Goal: Task Accomplishment & Management: Manage account settings

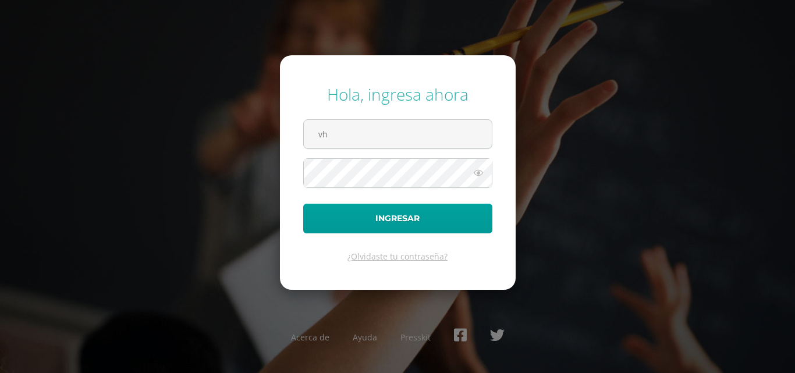
type input "v"
type input "y_mayen@donbosco.edu.gt"
click at [303, 204] on button "Ingresar" at bounding box center [397, 219] width 189 height 30
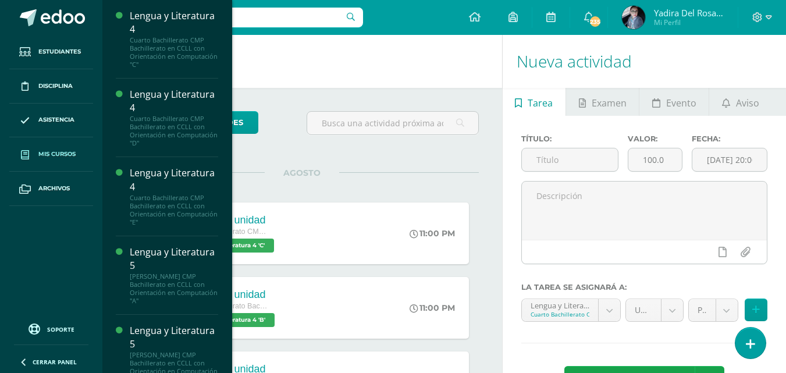
click at [51, 155] on span "Mis cursos" at bounding box center [56, 153] width 37 height 9
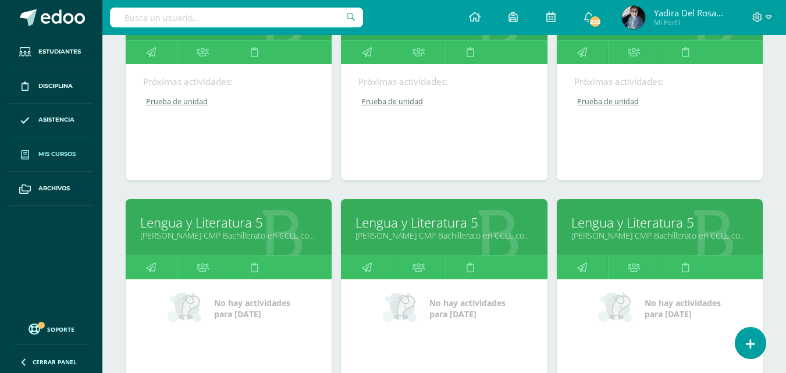
scroll to position [524, 0]
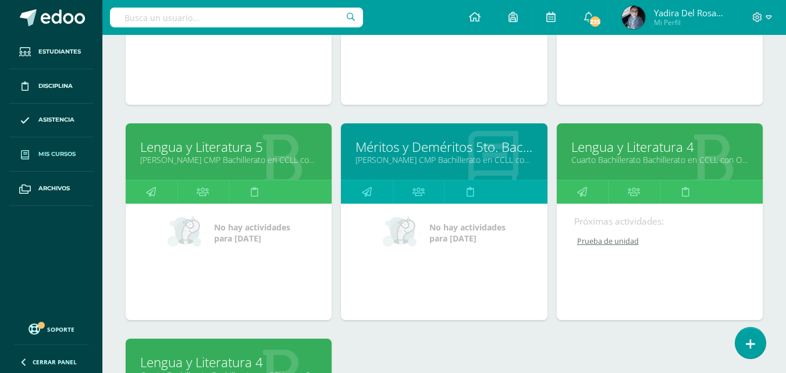
click at [642, 150] on link "Lengua y Literatura 4" at bounding box center [659, 147] width 177 height 18
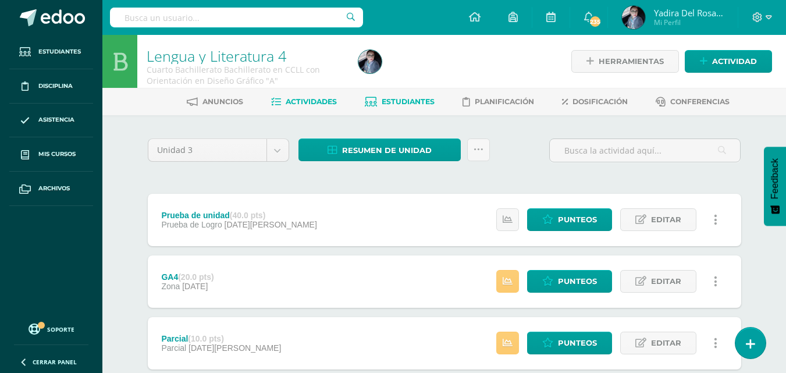
click at [396, 102] on span "Estudiantes" at bounding box center [408, 101] width 53 height 9
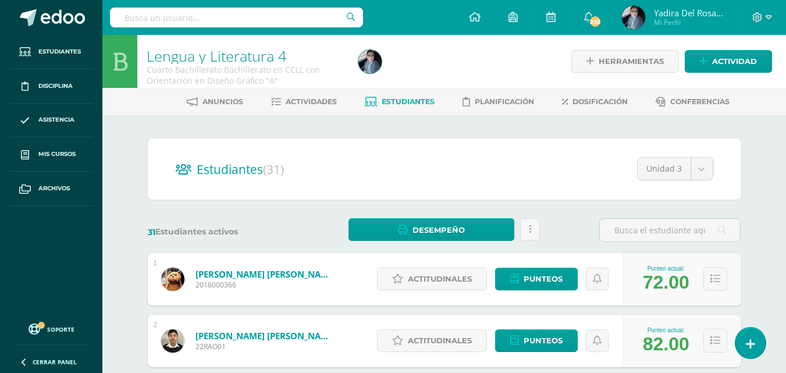
scroll to position [116, 0]
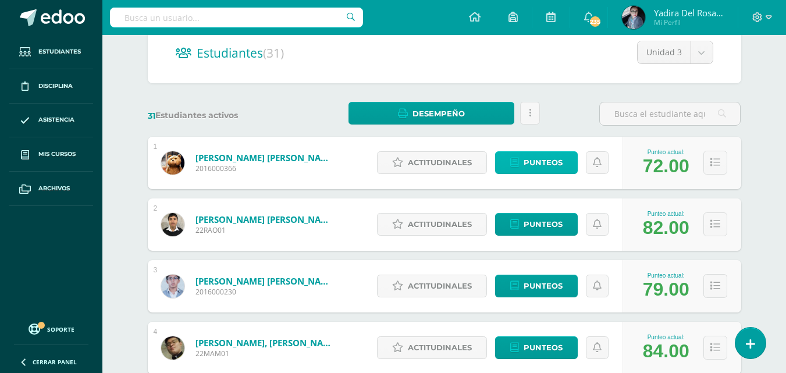
click at [542, 163] on span "Punteos" at bounding box center [543, 163] width 39 height 22
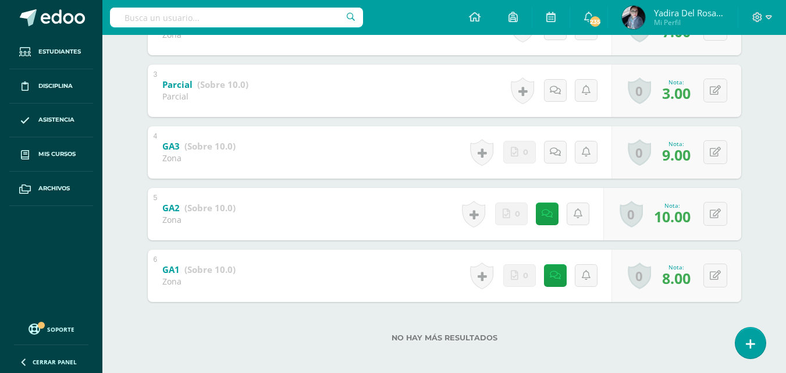
scroll to position [58, 0]
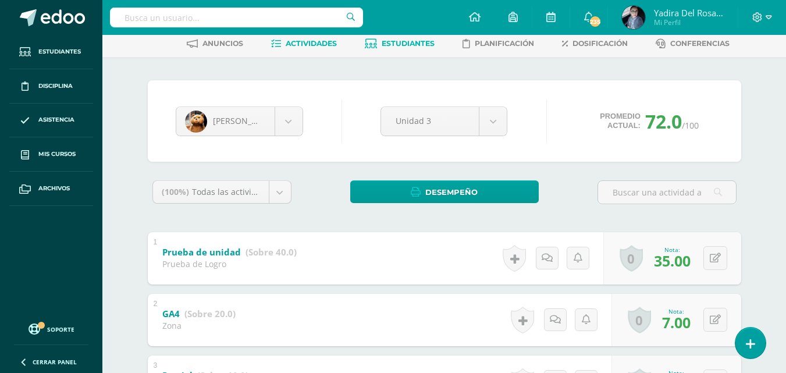
click at [316, 44] on span "Actividades" at bounding box center [311, 43] width 51 height 9
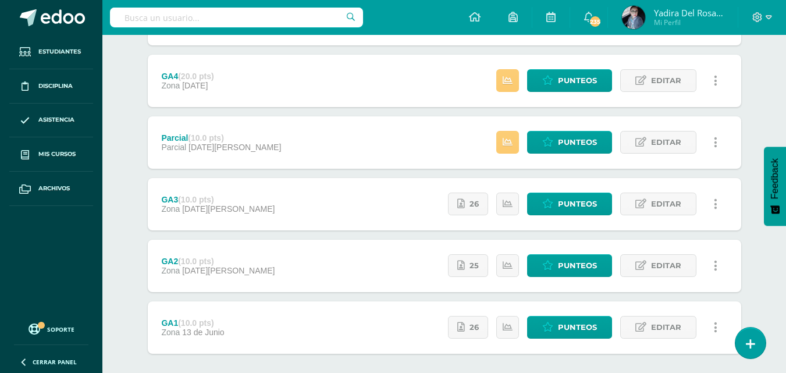
scroll to position [143, 0]
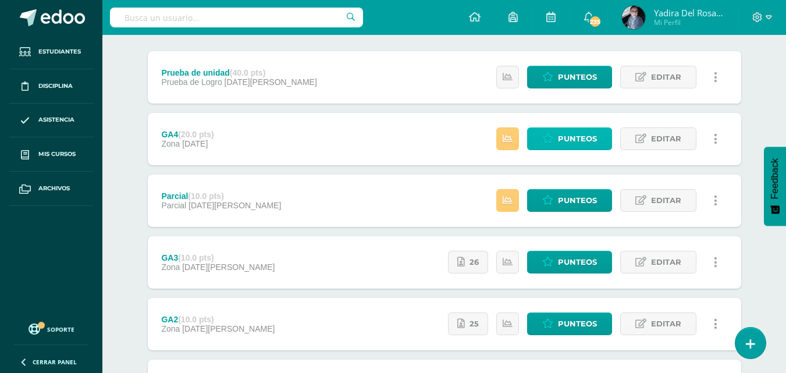
click at [586, 138] on span "Punteos" at bounding box center [577, 139] width 39 height 22
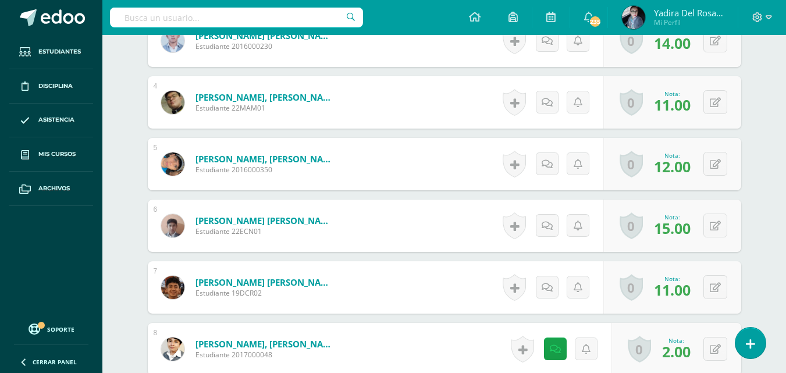
scroll to position [582, 0]
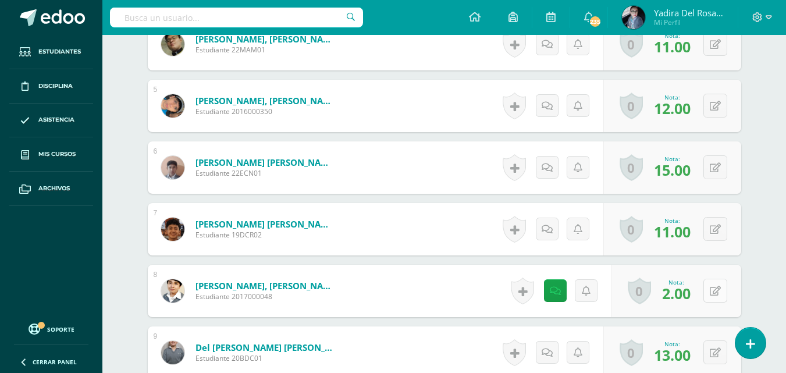
click at [717, 294] on icon at bounding box center [715, 291] width 11 height 10
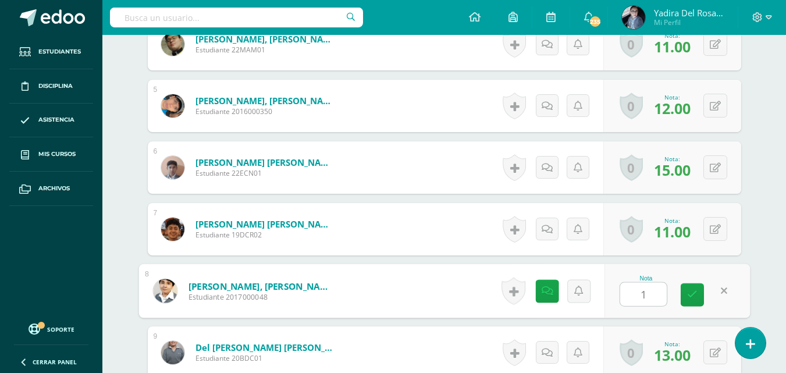
type input "10"
click at [688, 295] on icon at bounding box center [692, 295] width 10 height 10
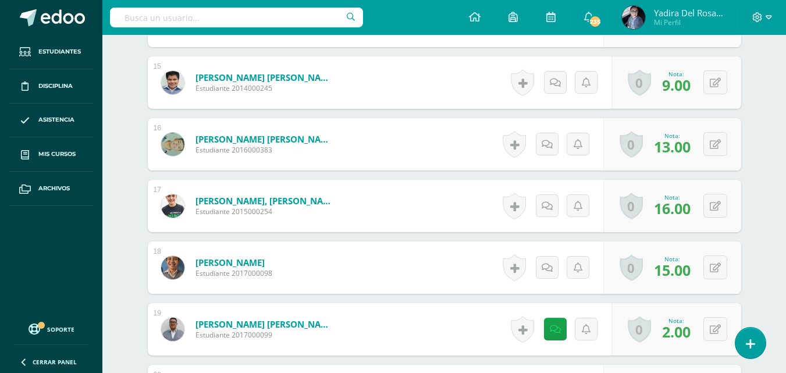
scroll to position [1280, 0]
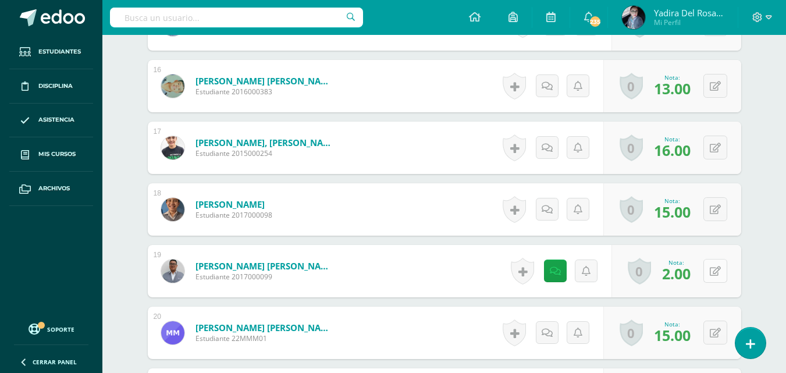
click at [716, 276] on button at bounding box center [715, 271] width 24 height 24
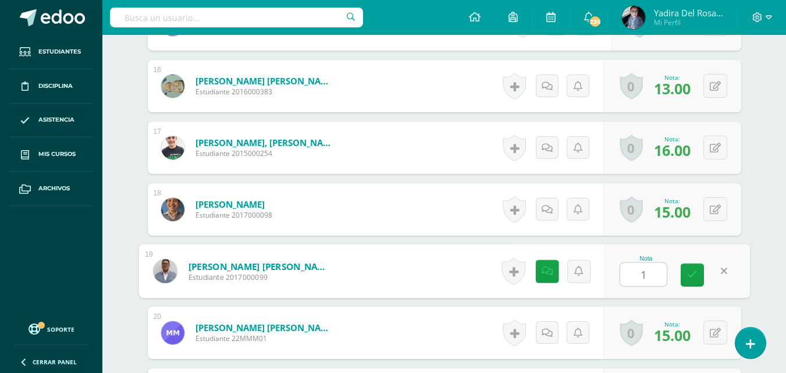
type input "10"
click at [699, 277] on link at bounding box center [692, 274] width 23 height 23
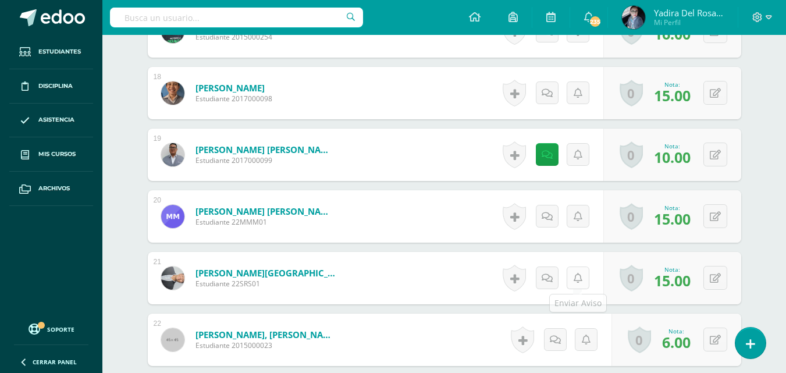
scroll to position [1513, 0]
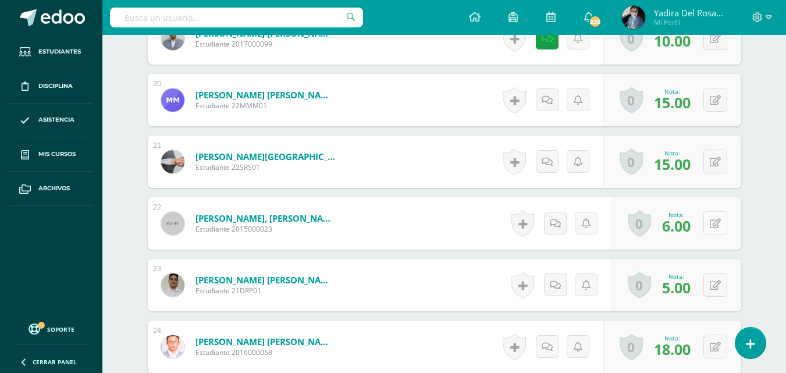
click at [709, 227] on div "0 Logros Logros obtenidos Aún no hay logros agregados Nota: 6.00" at bounding box center [676, 223] width 130 height 52
click at [719, 222] on icon at bounding box center [723, 223] width 12 height 10
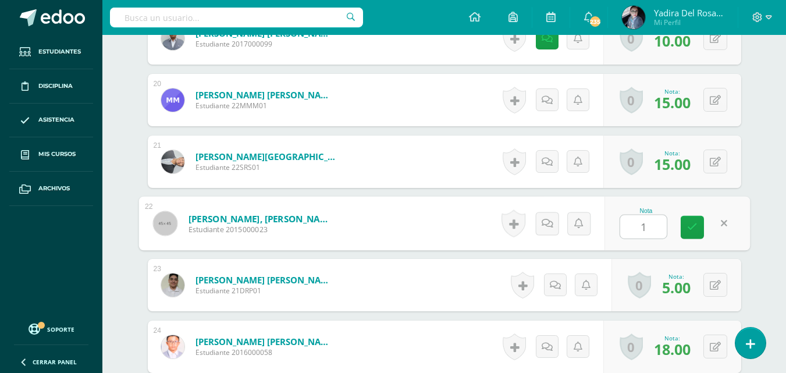
type input "15"
click at [697, 229] on link at bounding box center [692, 227] width 23 height 23
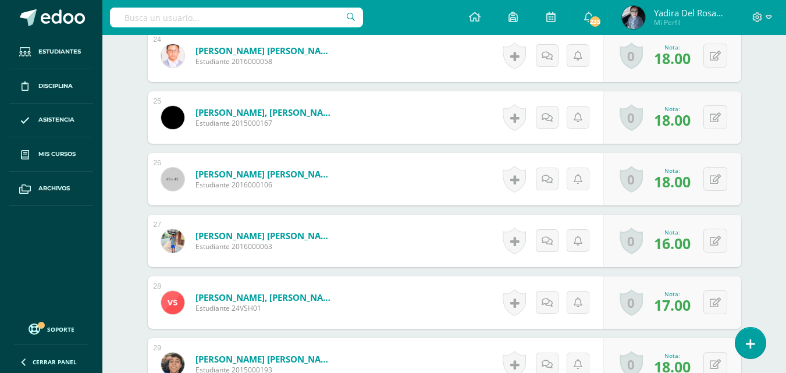
scroll to position [1978, 0]
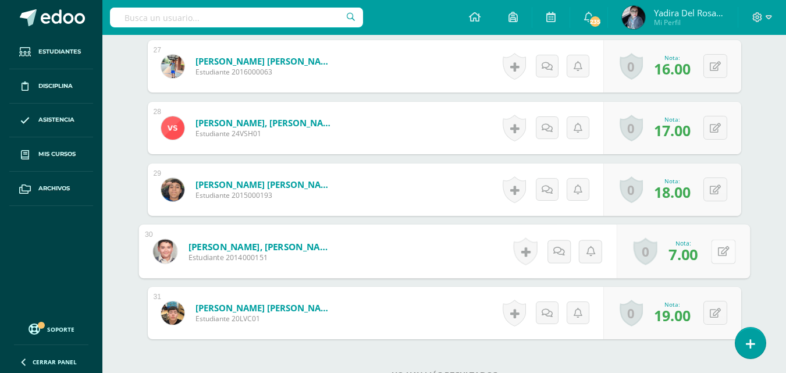
click at [714, 256] on button at bounding box center [723, 251] width 24 height 24
type input "17"
click at [699, 257] on link at bounding box center [692, 255] width 23 height 23
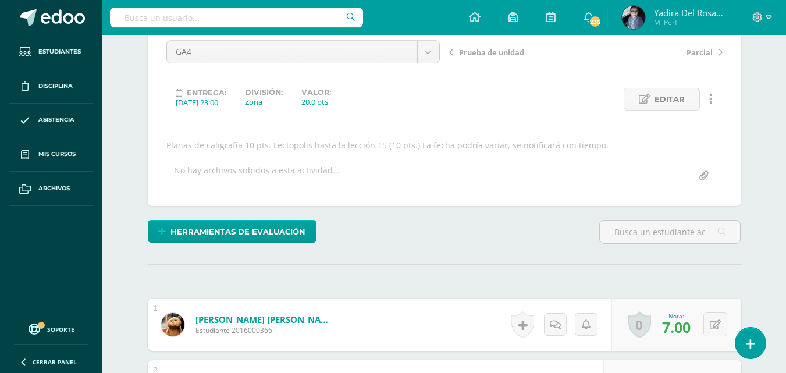
scroll to position [0, 0]
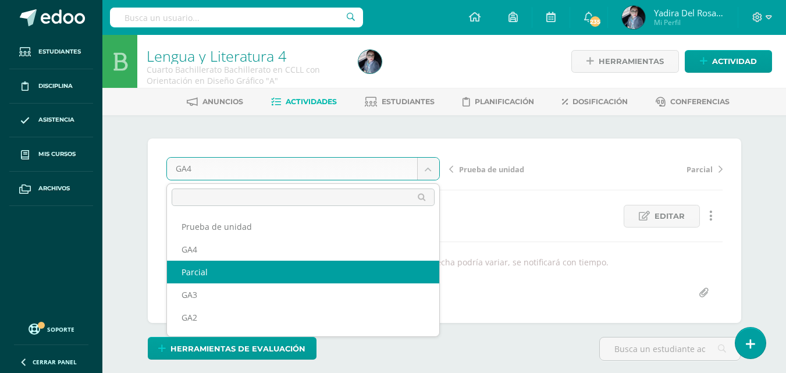
select select "/dashboard/teacher/grade-activity/175832/"
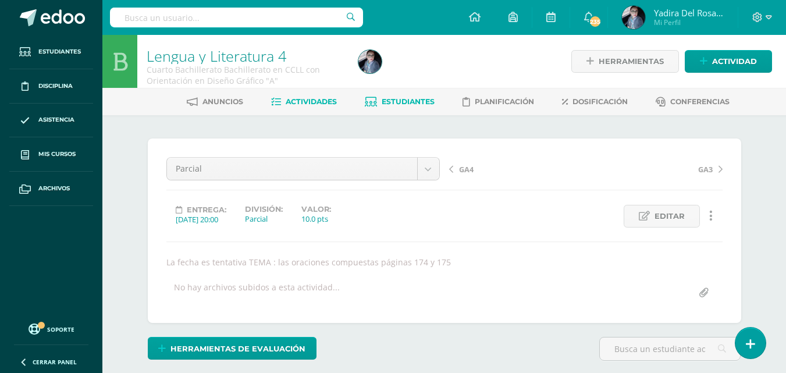
click at [399, 105] on span "Estudiantes" at bounding box center [408, 101] width 53 height 9
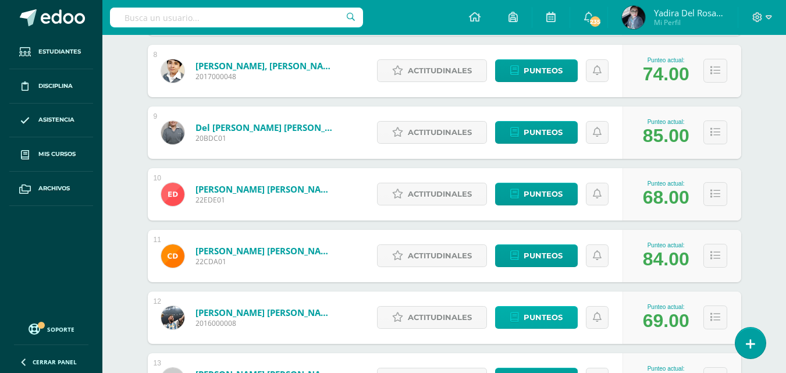
scroll to position [756, 0]
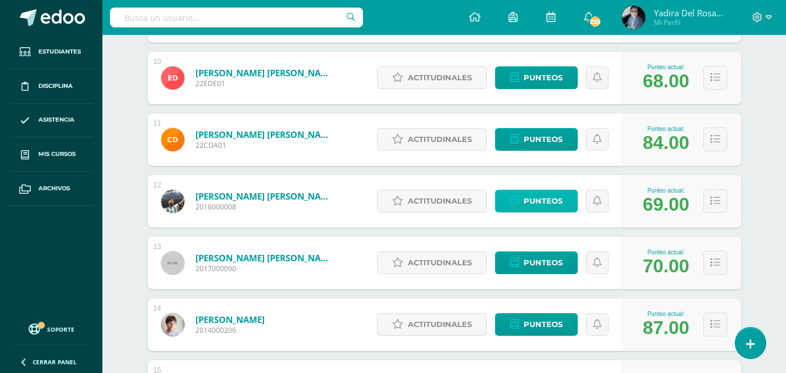
click at [550, 201] on span "Punteos" at bounding box center [543, 201] width 39 height 22
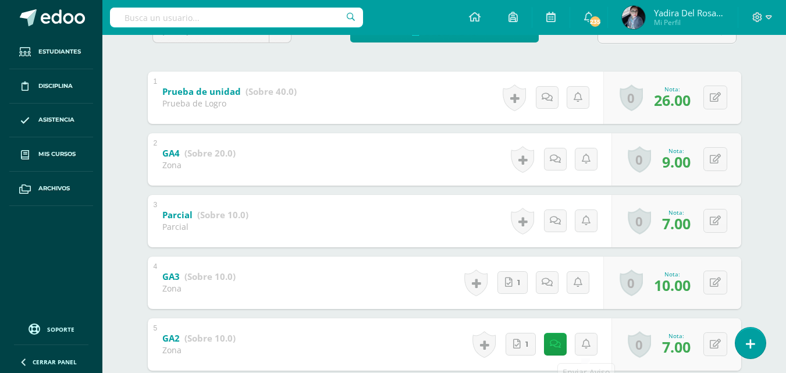
scroll to position [335, 0]
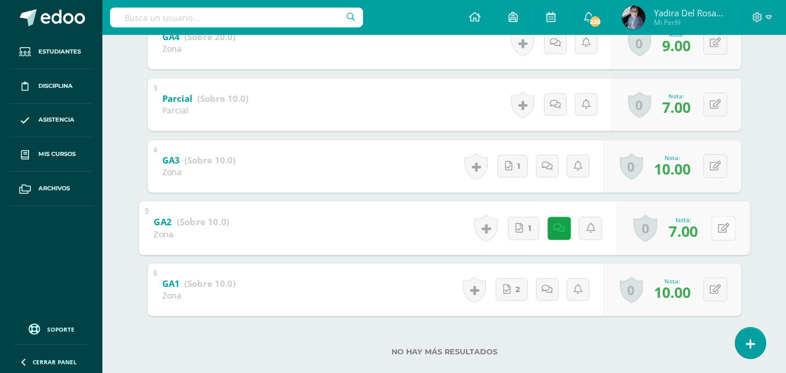
click at [712, 232] on button at bounding box center [723, 228] width 24 height 24
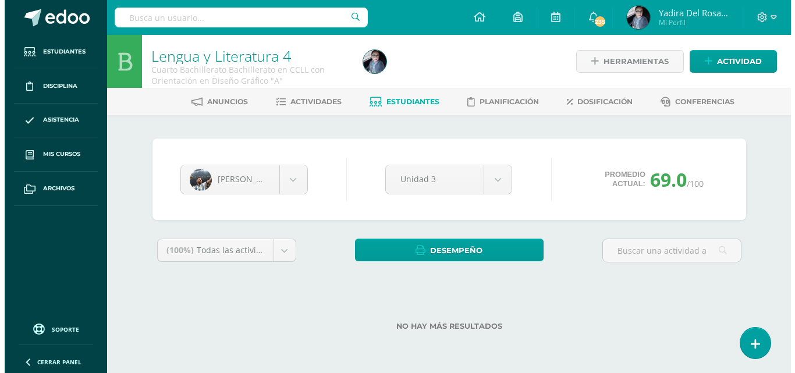
scroll to position [0, 0]
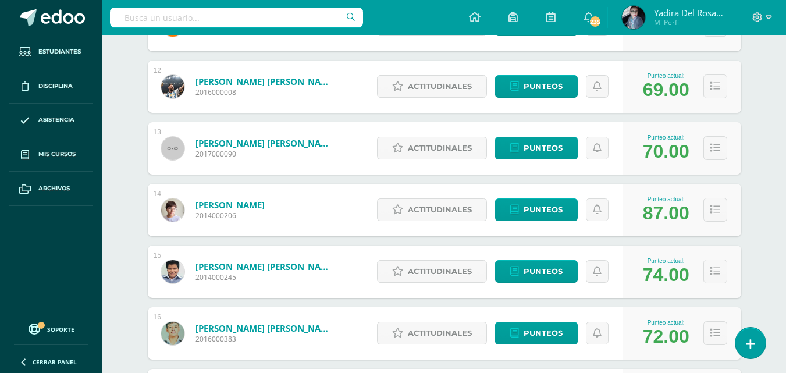
scroll to position [813, 0]
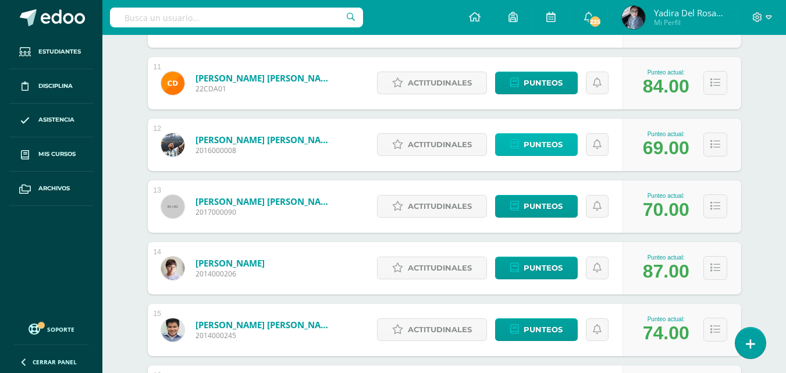
click at [552, 148] on span "Punteos" at bounding box center [543, 145] width 39 height 22
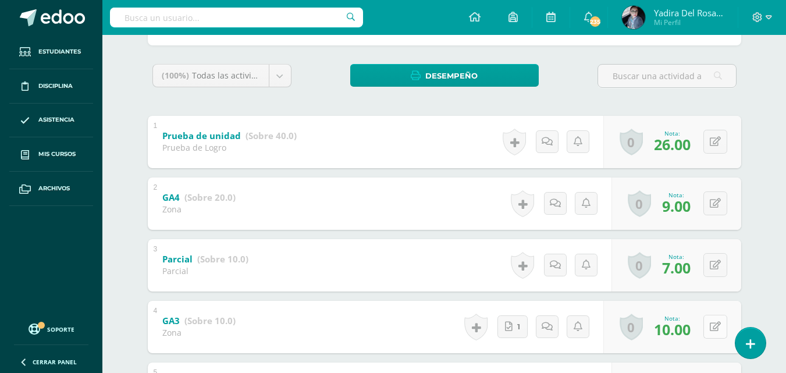
scroll to position [291, 0]
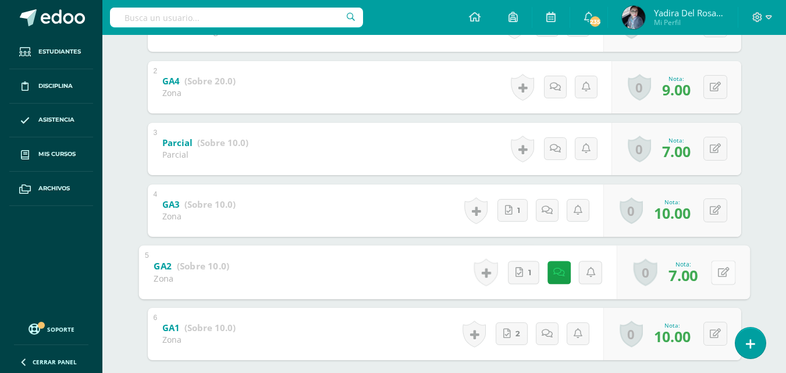
click at [716, 272] on button at bounding box center [723, 272] width 24 height 24
type input "8"
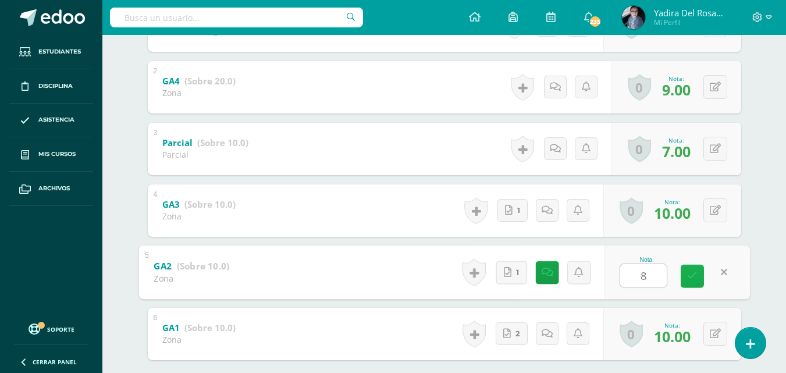
click at [698, 281] on link at bounding box center [692, 275] width 23 height 23
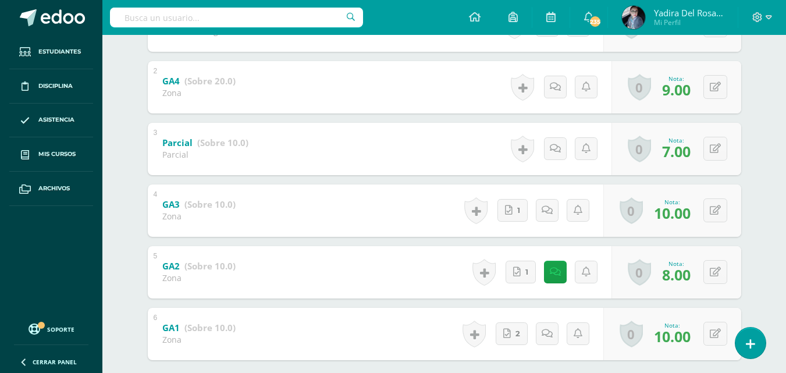
scroll to position [175, 0]
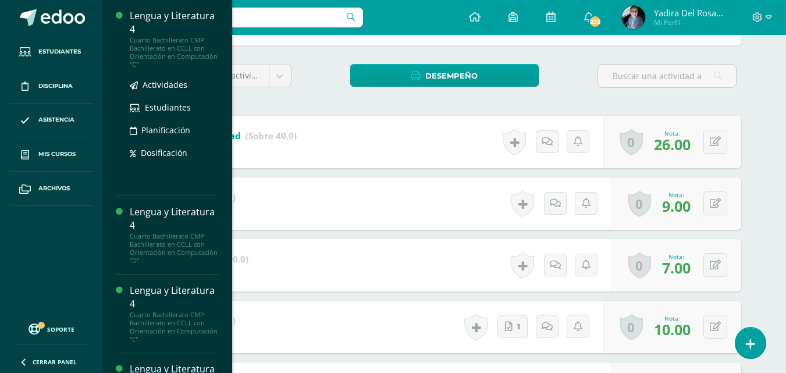
click at [155, 31] on div "Lengua y Literatura 4" at bounding box center [174, 22] width 88 height 27
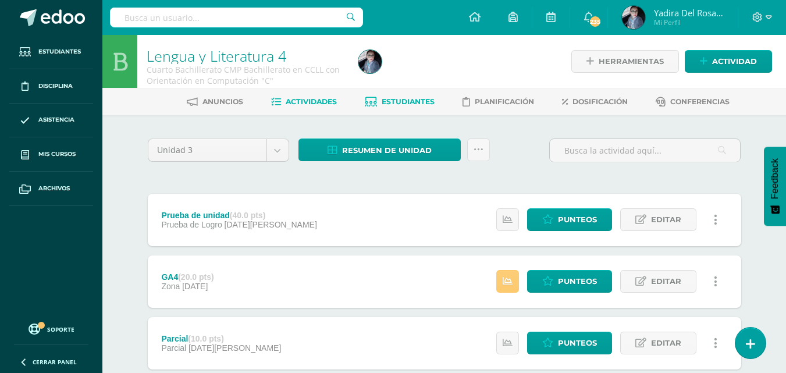
click at [397, 100] on span "Estudiantes" at bounding box center [408, 101] width 53 height 9
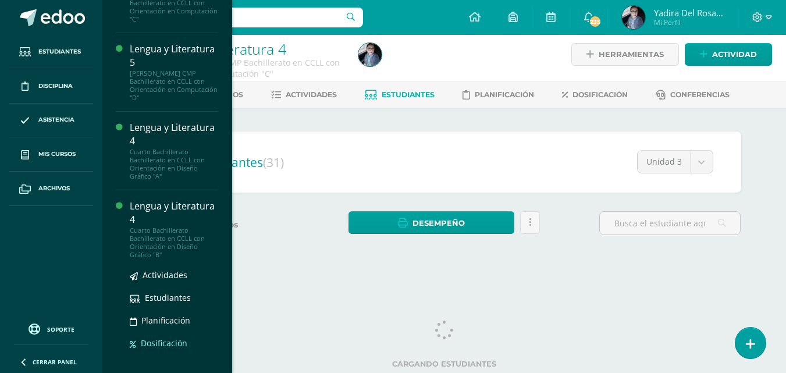
scroll to position [544, 0]
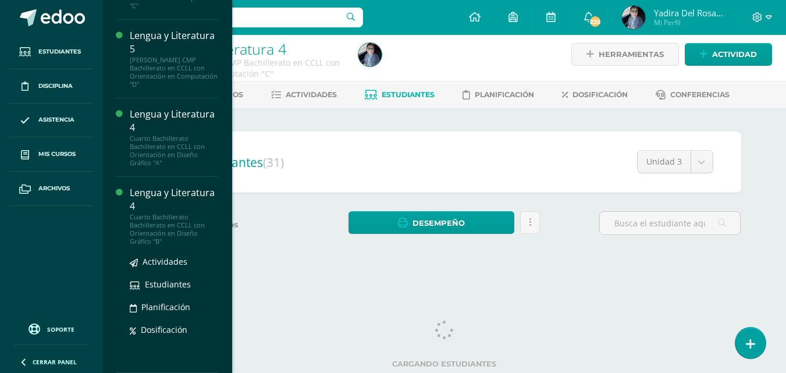
click at [148, 202] on div "Lengua y Literatura 4" at bounding box center [174, 199] width 88 height 27
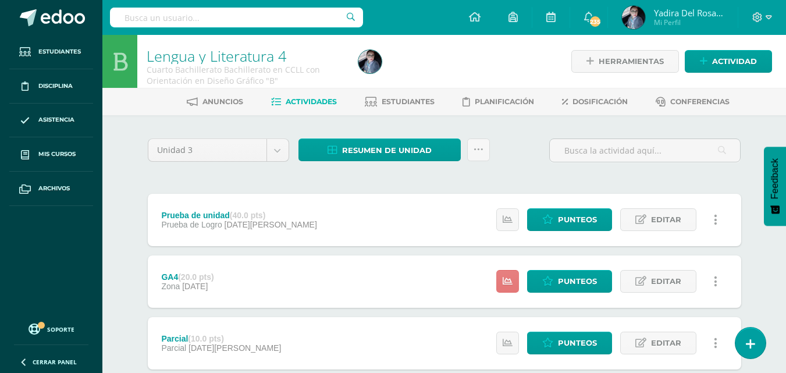
click at [508, 282] on icon at bounding box center [508, 281] width 10 height 10
click at [413, 104] on span "Estudiantes" at bounding box center [408, 101] width 53 height 9
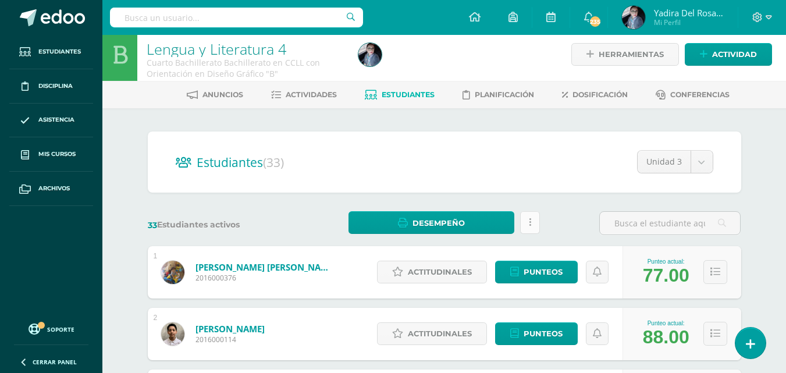
scroll to position [472, 0]
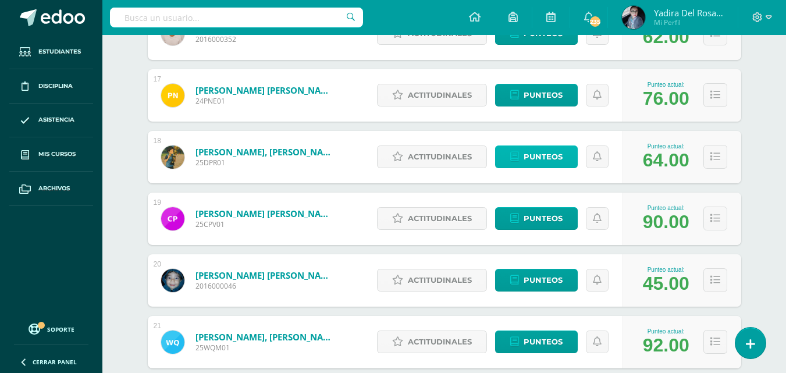
click at [541, 157] on span "Punteos" at bounding box center [543, 157] width 39 height 22
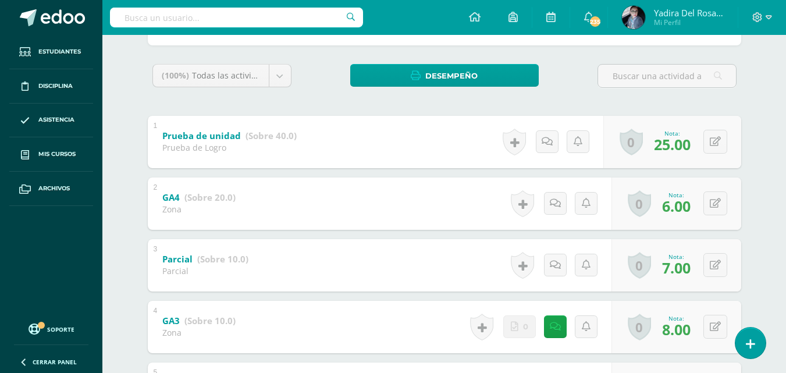
scroll to position [291, 0]
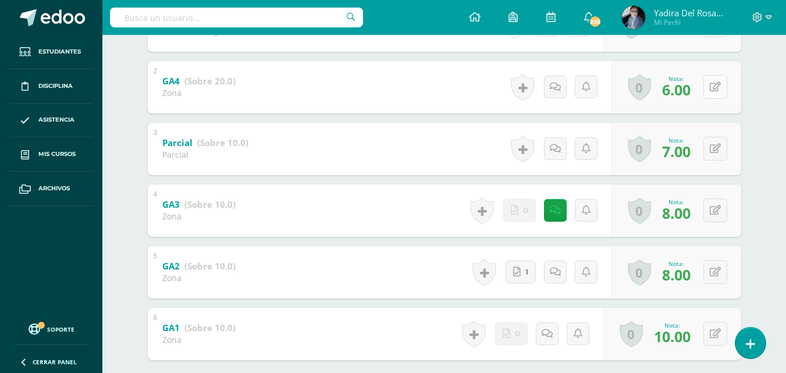
click at [710, 92] on div "0 Logros Logros obtenidos Aún no hay logros agregados Nota: 6.00" at bounding box center [676, 87] width 130 height 52
click at [720, 94] on button at bounding box center [723, 87] width 24 height 24
type input "12"
click at [688, 89] on icon at bounding box center [692, 91] width 10 height 10
click at [549, 85] on icon at bounding box center [547, 87] width 11 height 10
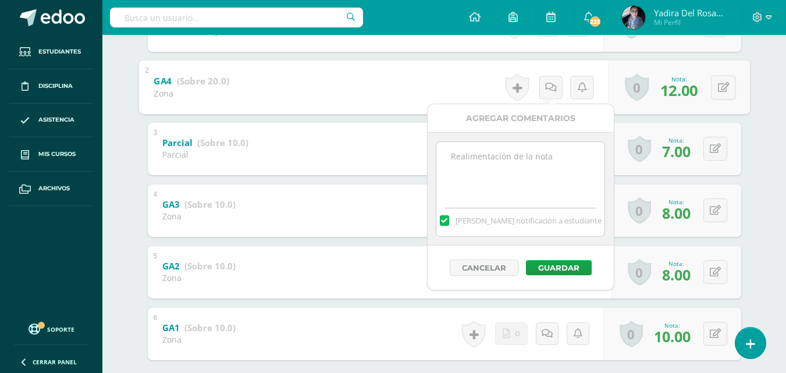
click at [551, 159] on textarea at bounding box center [520, 171] width 168 height 58
type textarea "Entrega fuera de fecha"
click at [558, 261] on button "Guardar" at bounding box center [559, 267] width 66 height 15
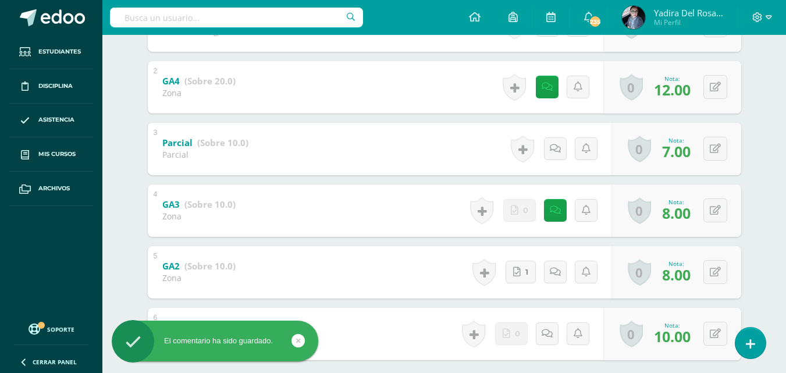
scroll to position [58, 0]
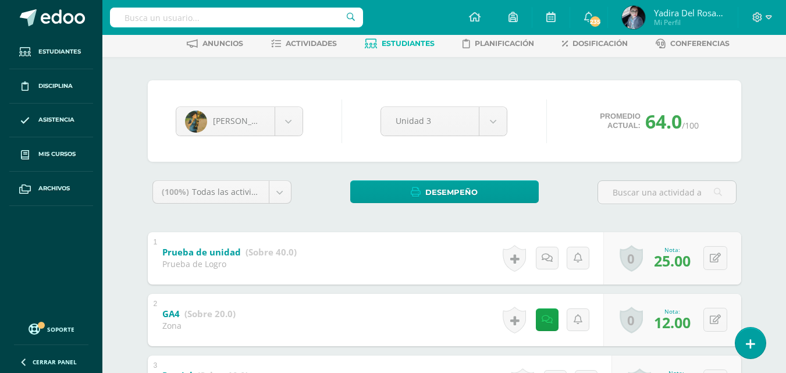
click at [393, 41] on span "Estudiantes" at bounding box center [408, 43] width 53 height 9
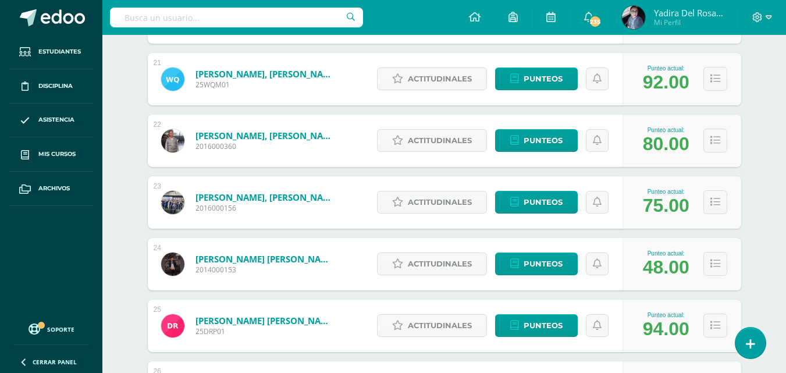
scroll to position [1550, 0]
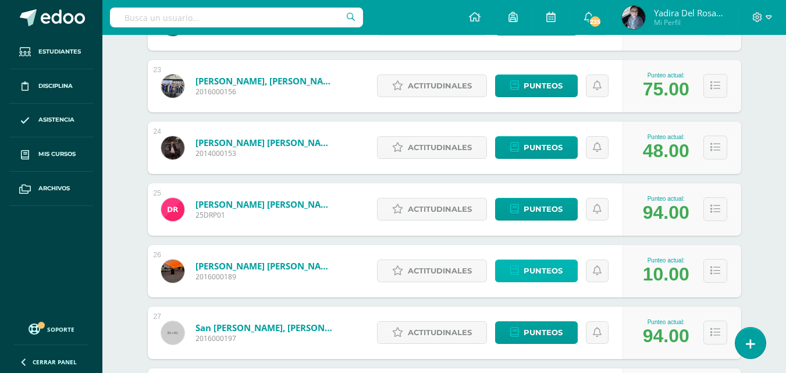
click at [560, 275] on span "Punteos" at bounding box center [543, 271] width 39 height 22
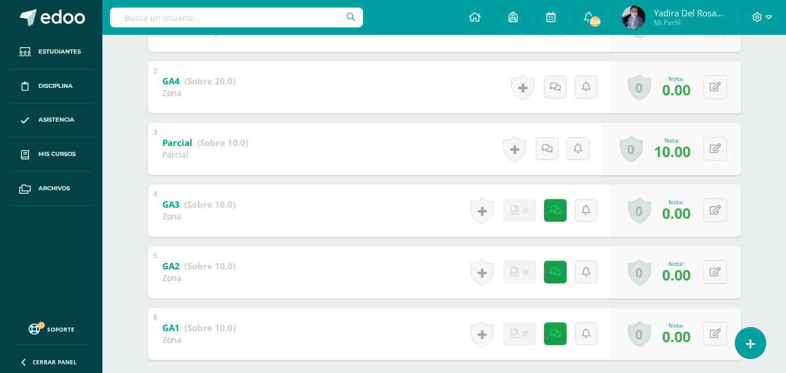
scroll to position [355, 0]
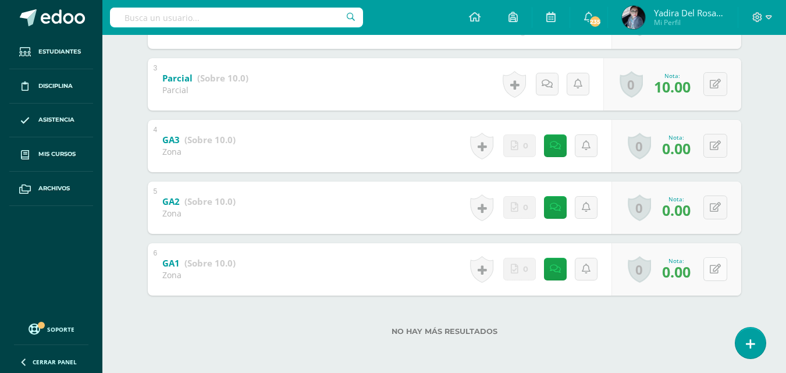
click at [715, 270] on button at bounding box center [715, 269] width 24 height 24
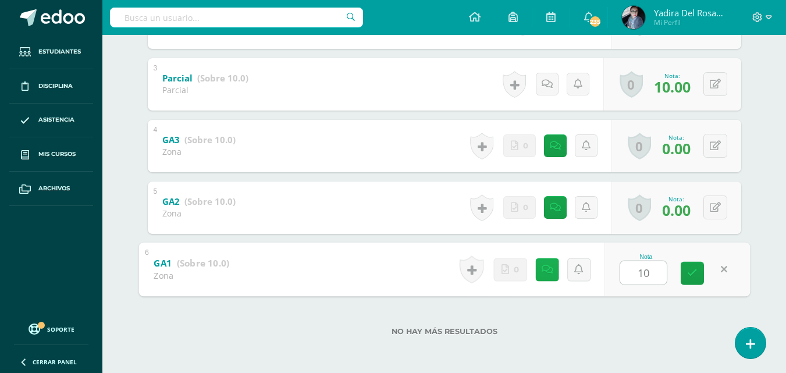
type input "10"
click at [550, 273] on icon at bounding box center [547, 269] width 12 height 10
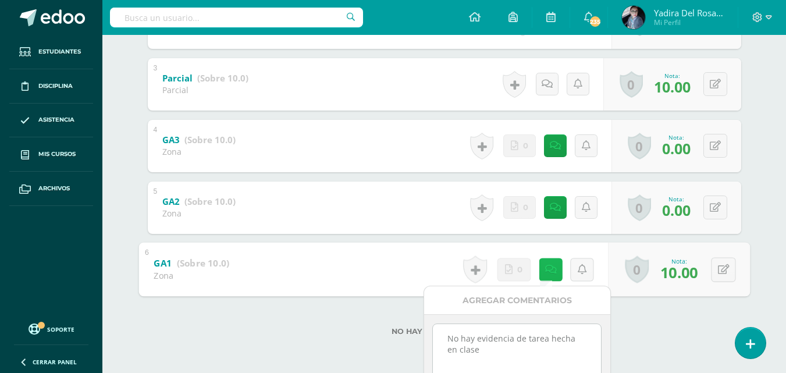
scroll to position [455, 0]
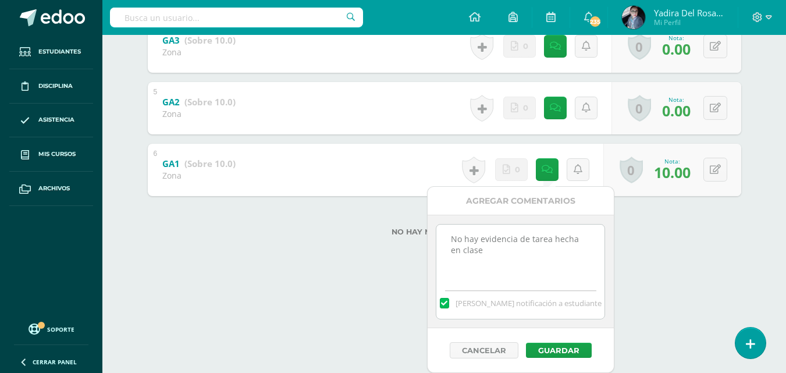
click at [500, 251] on textarea "No hay evidencia de tarea hecha en clase" at bounding box center [520, 254] width 168 height 58
drag, startPoint x: 517, startPoint y: 268, endPoint x: 451, endPoint y: 262, distance: 65.9
click at [451, 262] on textarea "No hay evidencia de tarea hecha en clase" at bounding box center [520, 254] width 168 height 58
type textarea "No hay evidencia de tarea hecha en clase. Fuera de fecha"
click at [555, 347] on button "Guardar" at bounding box center [559, 350] width 66 height 15
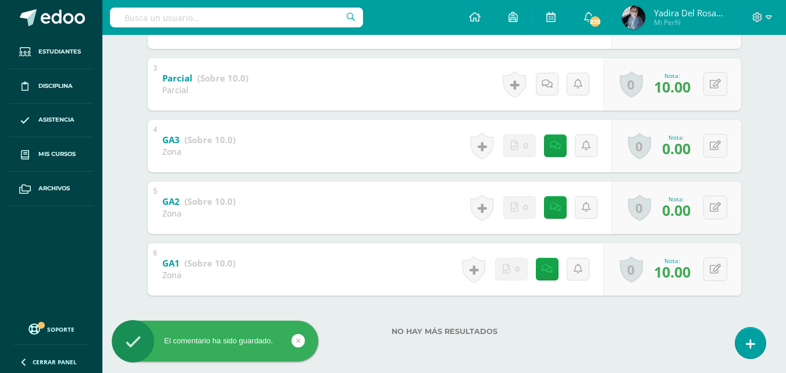
scroll to position [297, 0]
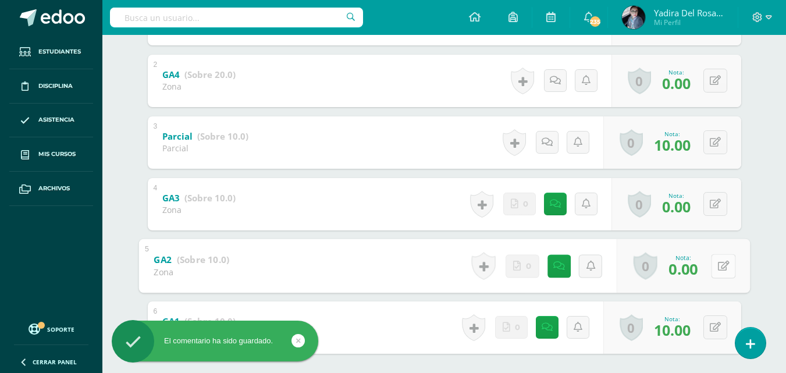
click at [717, 269] on icon at bounding box center [723, 266] width 12 height 10
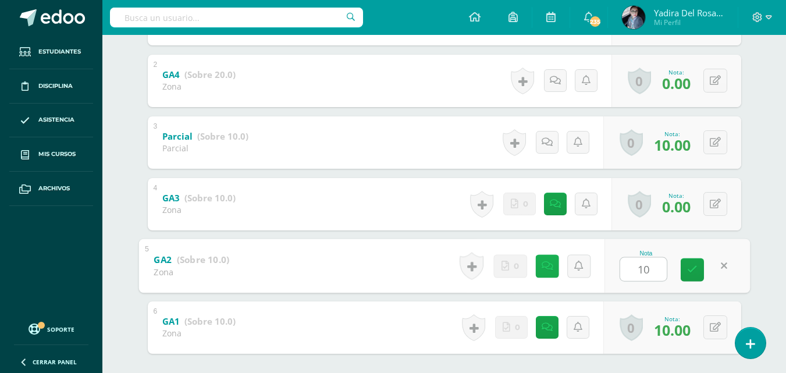
type input "10"
click at [546, 268] on icon at bounding box center [547, 266] width 12 height 10
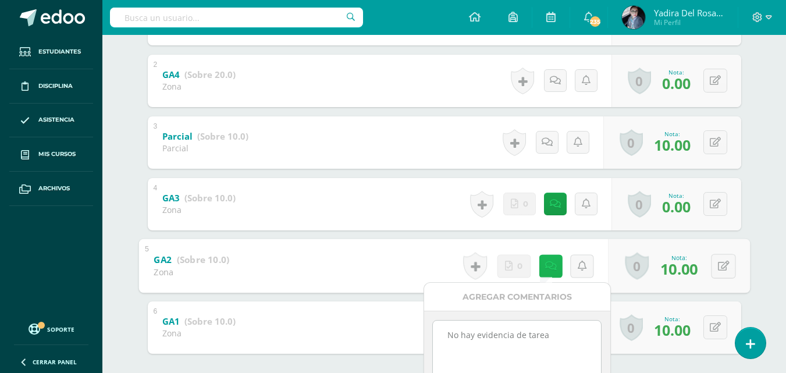
scroll to position [393, 0]
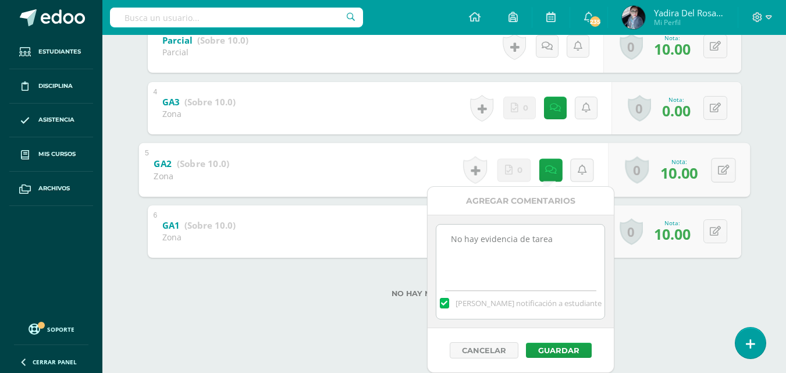
click at [557, 240] on textarea "No hay evidencia de tarea" at bounding box center [520, 254] width 168 height 58
paste textarea "Fuera de fecha"
type textarea "No hay evidencia de tarea Fuera de fecha"
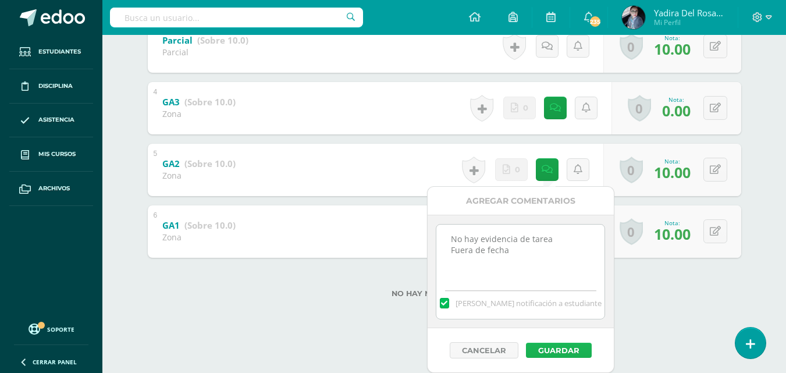
click at [574, 346] on button "Guardar" at bounding box center [559, 350] width 66 height 15
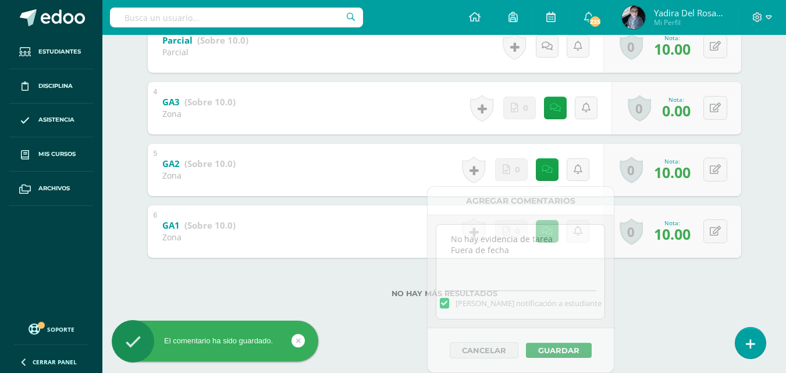
scroll to position [355, 0]
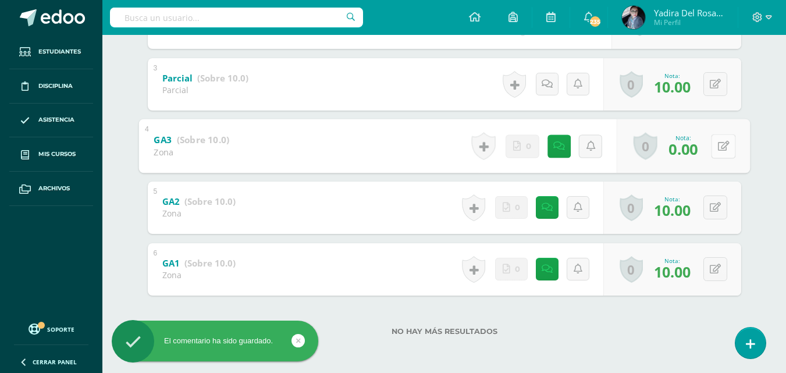
click at [719, 143] on icon at bounding box center [723, 146] width 12 height 10
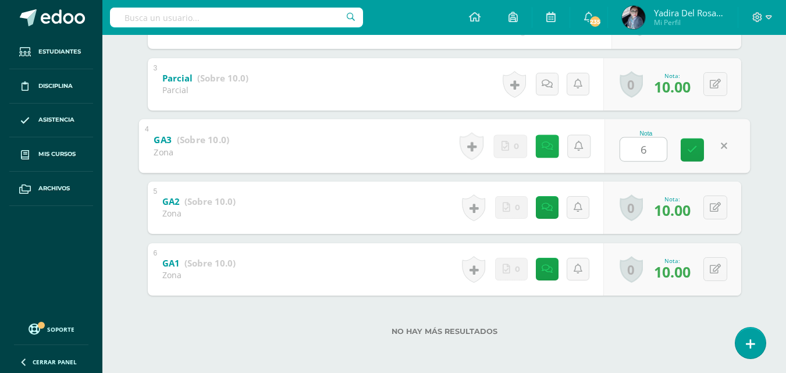
type input "6"
click at [548, 151] on link at bounding box center [546, 145] width 23 height 23
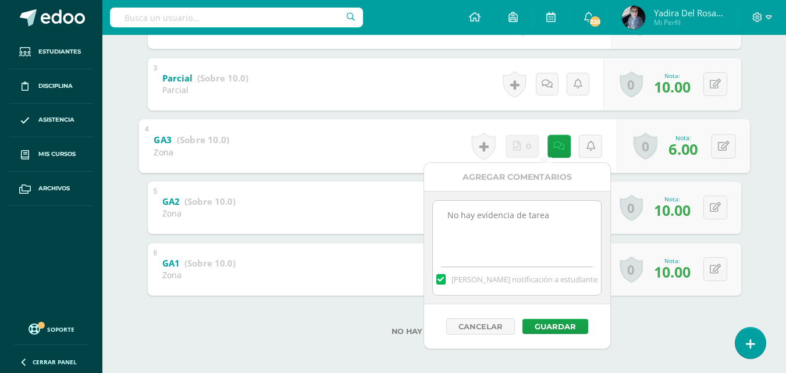
click at [571, 215] on textarea "No hay evidencia de tarea" at bounding box center [517, 230] width 168 height 58
paste textarea "Fuera de fecha"
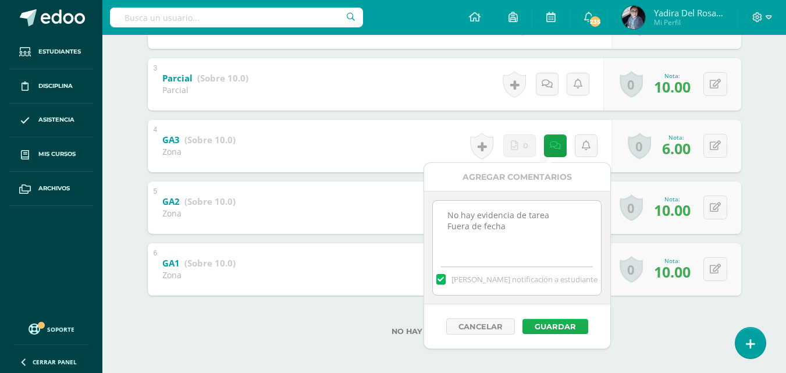
type textarea "No hay evidencia de tarea Fuera de fecha"
click at [558, 325] on button "Guardar" at bounding box center [555, 326] width 66 height 15
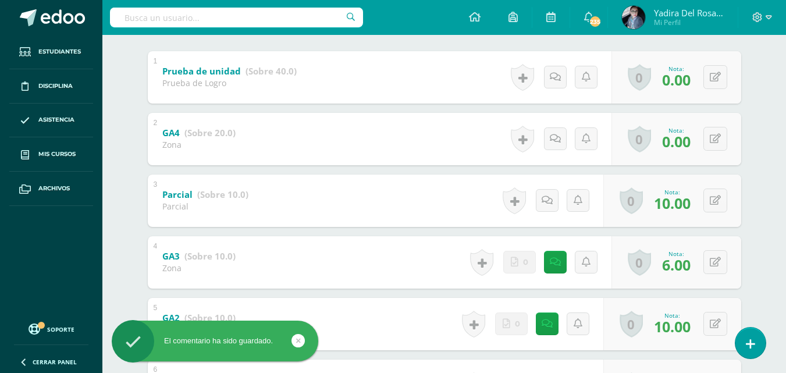
scroll to position [181, 0]
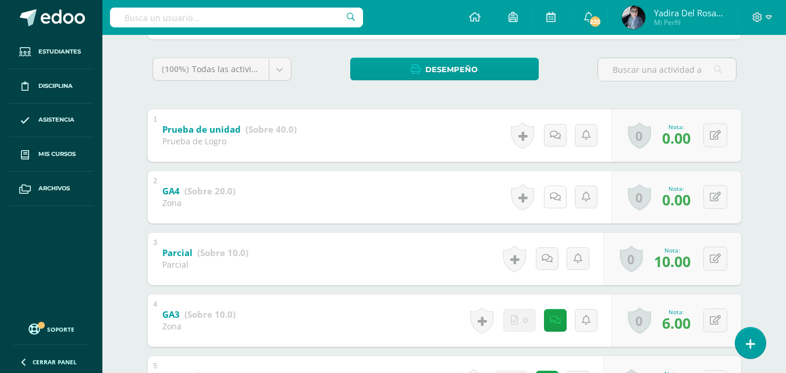
click at [552, 196] on icon at bounding box center [555, 197] width 11 height 10
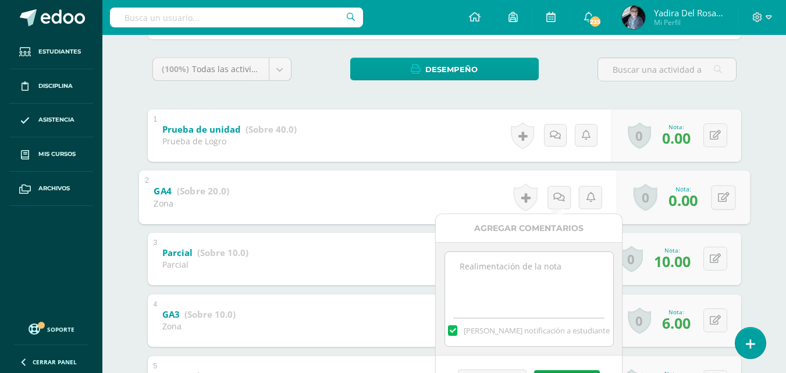
click at [540, 277] on textarea at bounding box center [529, 281] width 168 height 58
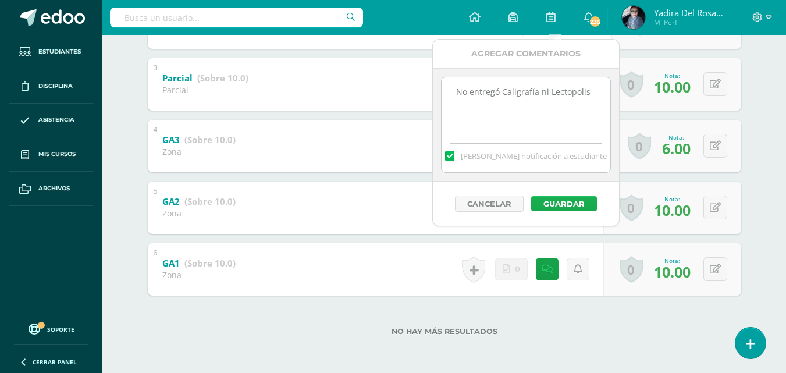
type textarea "No entregó Caligrafía ni Lectopolis"
click at [558, 205] on button "Guardar" at bounding box center [564, 203] width 66 height 15
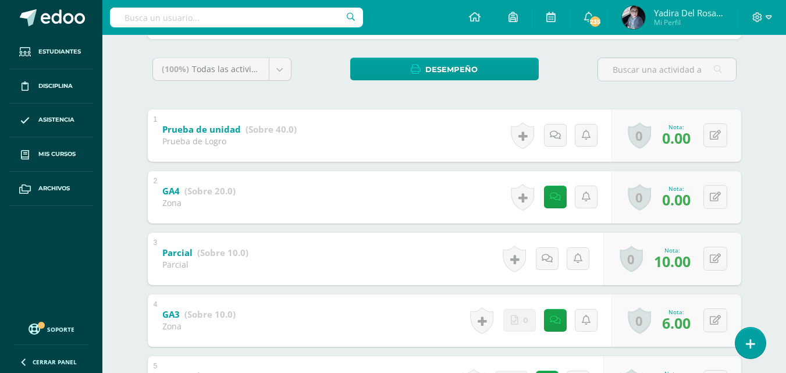
scroll to position [123, 0]
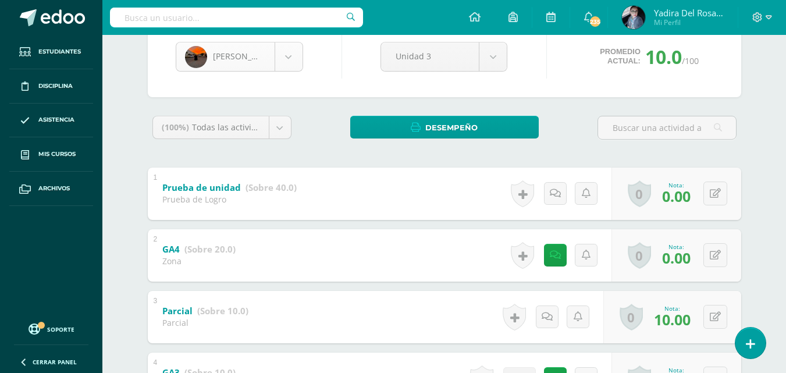
click at [283, 54] on body "El comentario ha sido guardado. El comentario ha sido guardado. El comentario h…" at bounding box center [393, 241] width 786 height 728
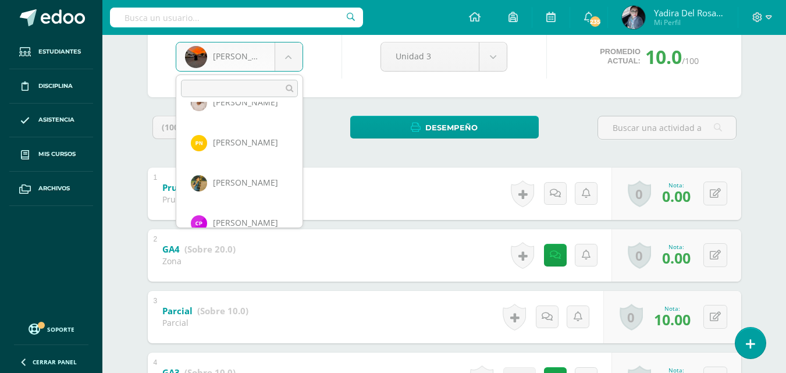
scroll to position [568, 0]
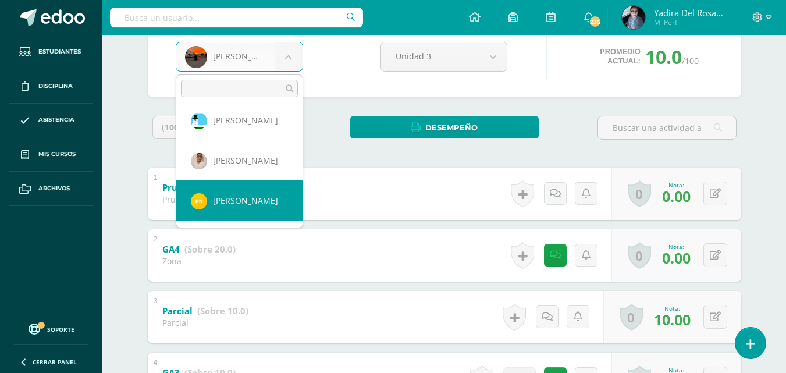
select select "2043"
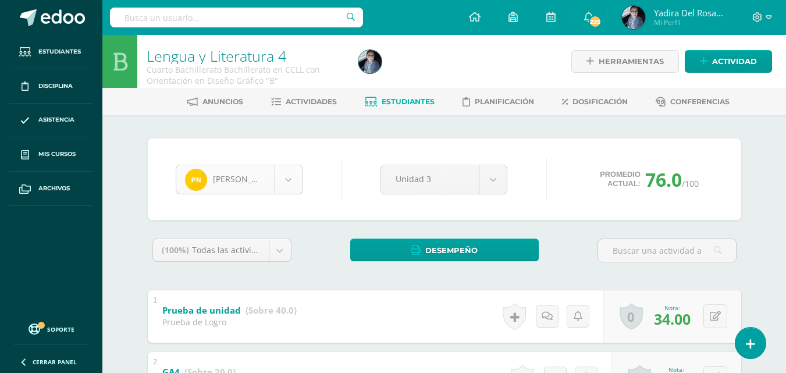
click at [294, 191] on body "Estudiantes Disciplina Asistencia Mis cursos Archivos Soporte Centro de ayuda Ú…" at bounding box center [393, 364] width 786 height 728
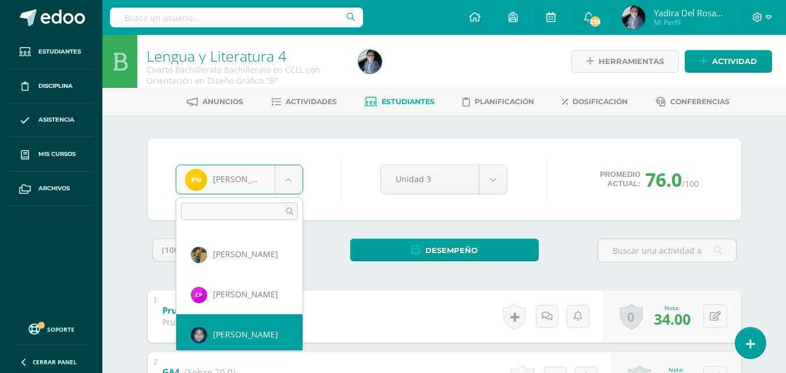
scroll to position [682, 0]
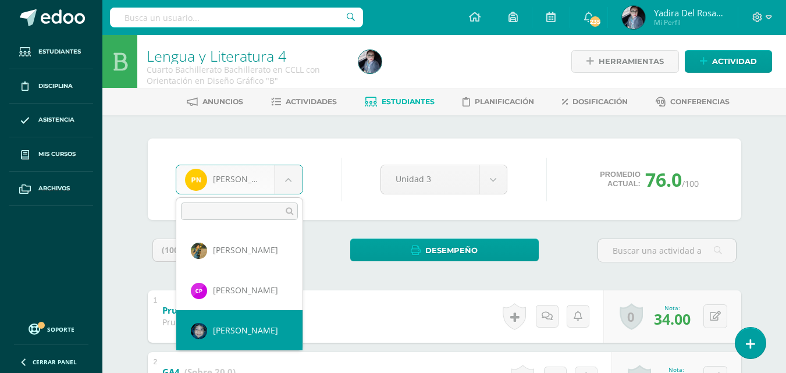
select select "689"
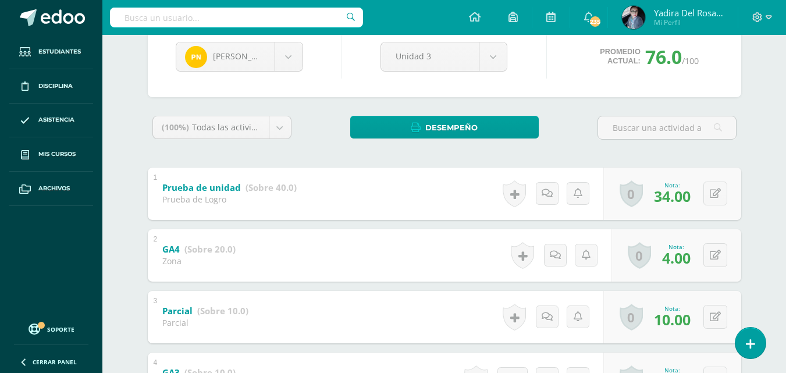
scroll to position [6, 0]
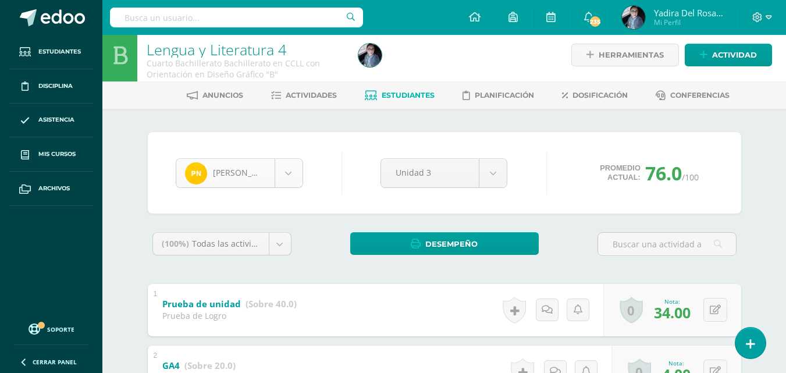
click at [288, 177] on body "Estudiantes Disciplina Asistencia Mis cursos Archivos Soporte Centro de ayuda Ú…" at bounding box center [393, 358] width 786 height 728
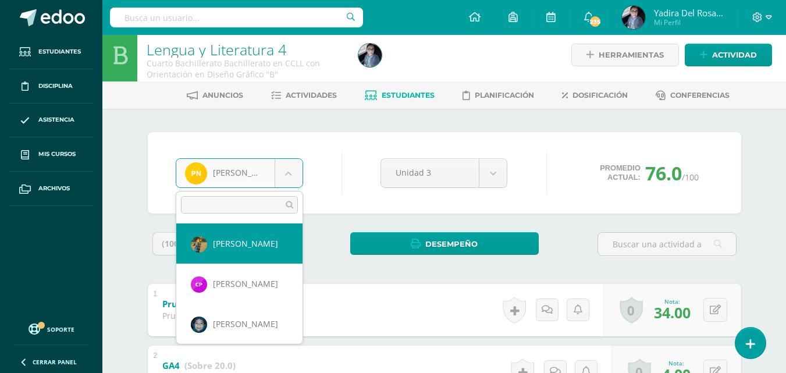
scroll to position [740, 0]
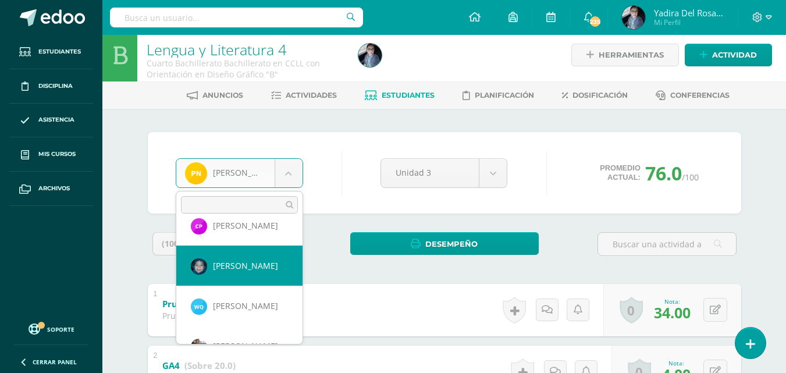
select select "689"
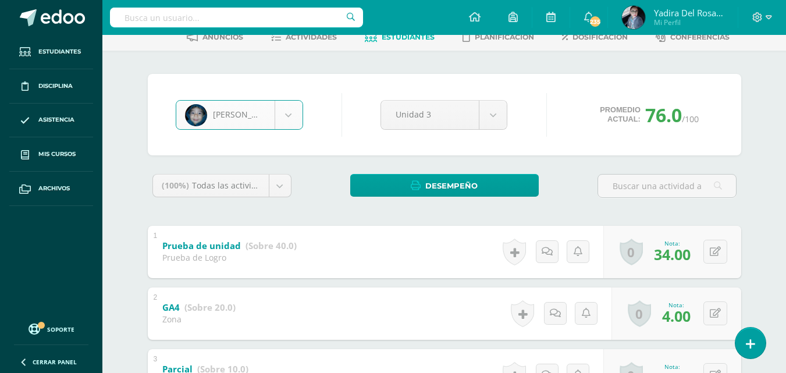
scroll to position [239, 0]
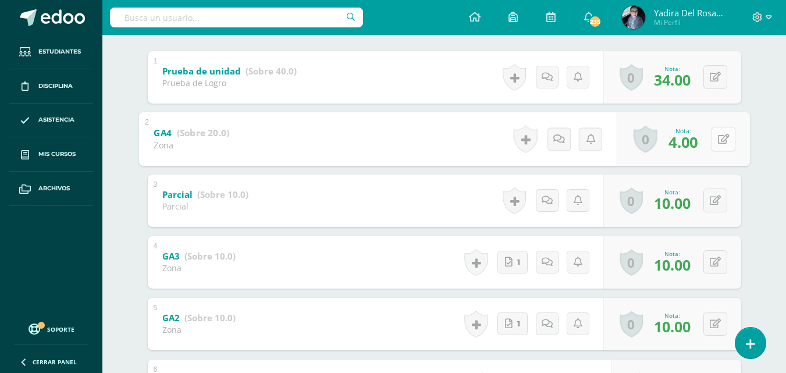
click at [717, 143] on icon at bounding box center [723, 139] width 12 height 10
type input "10"
click at [697, 144] on link at bounding box center [692, 142] width 23 height 23
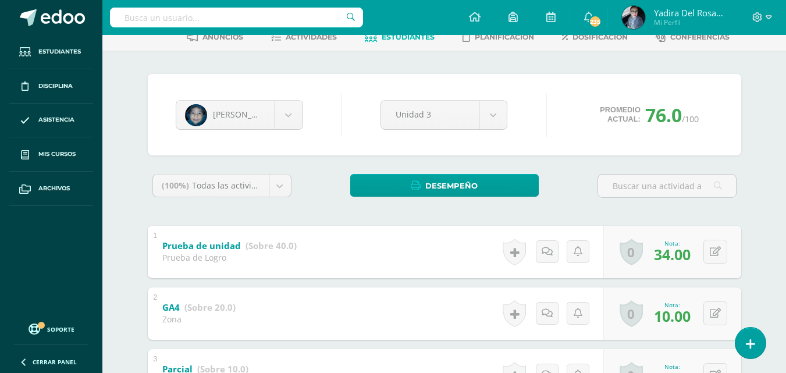
scroll to position [181, 0]
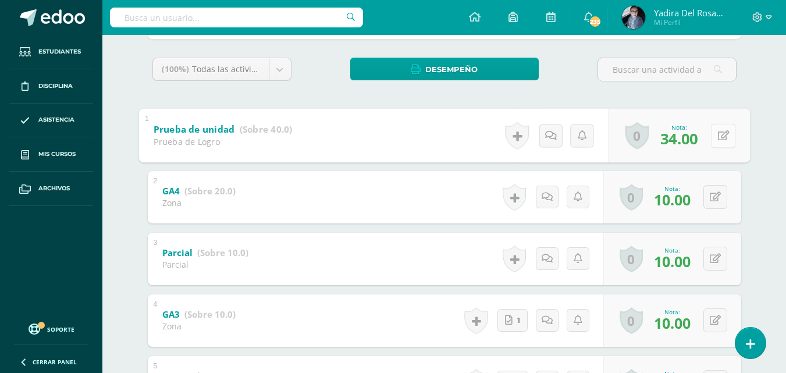
click at [714, 131] on button at bounding box center [723, 135] width 24 height 24
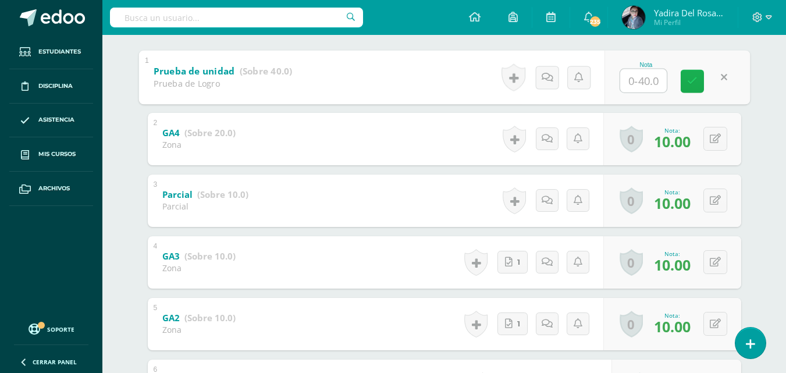
click at [692, 80] on icon at bounding box center [692, 81] width 10 height 10
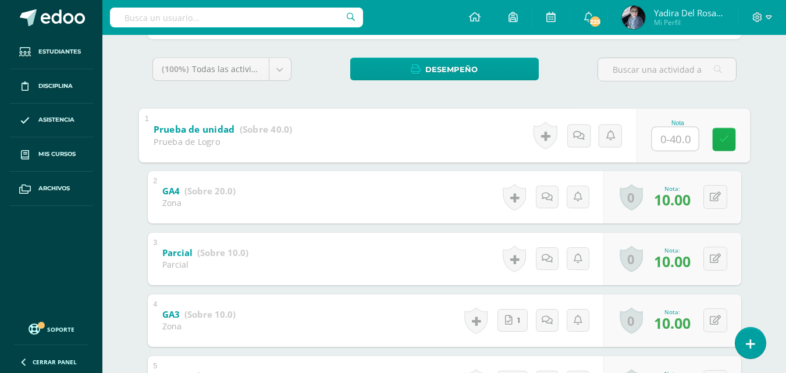
scroll to position [6, 0]
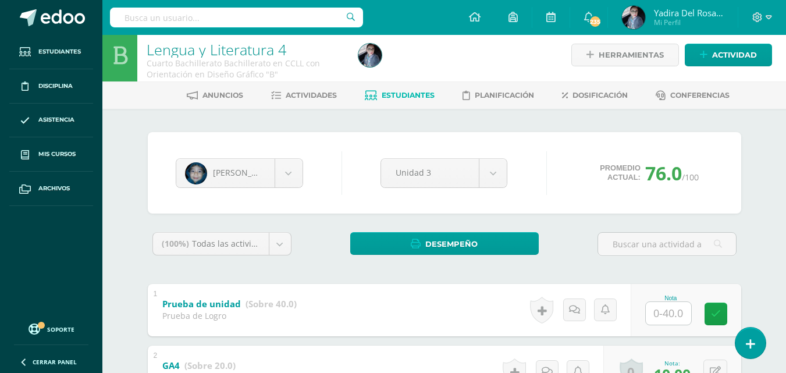
click at [419, 92] on span "Estudiantes" at bounding box center [408, 95] width 53 height 9
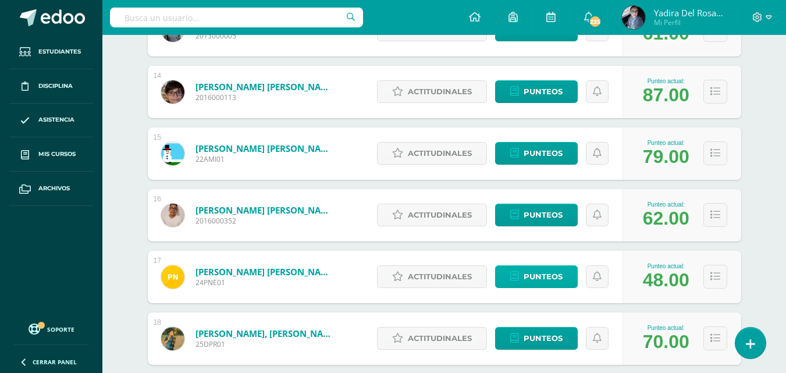
scroll to position [1047, 0]
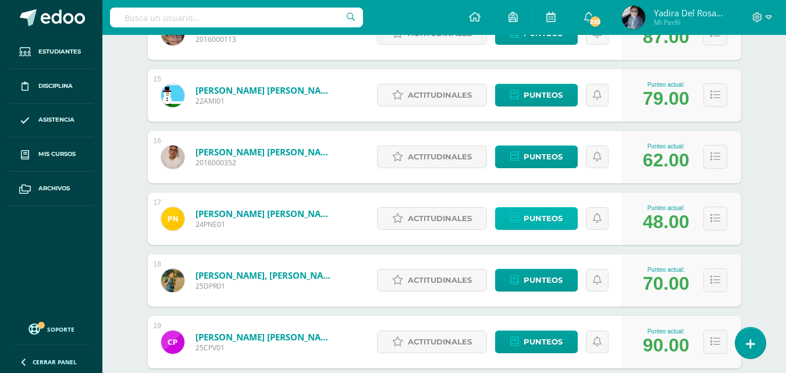
click at [547, 220] on span "Punteos" at bounding box center [543, 219] width 39 height 22
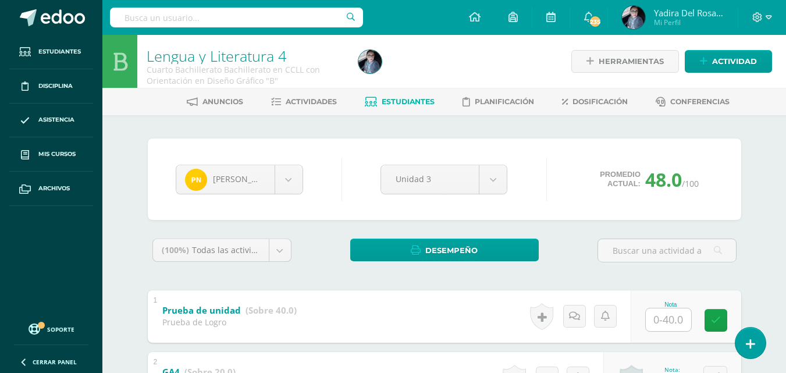
scroll to position [116, 0]
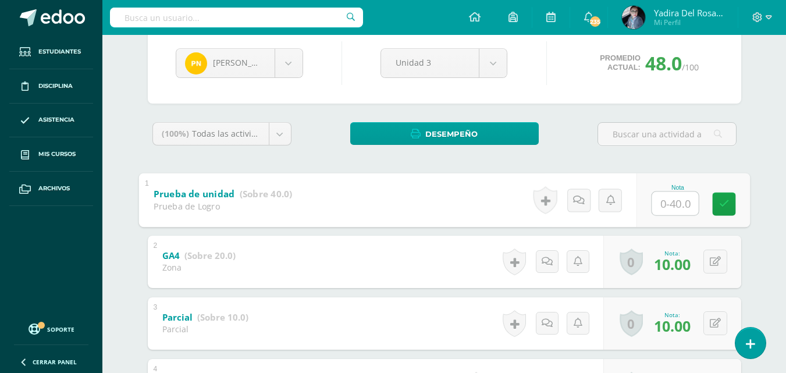
click at [673, 206] on input "text" at bounding box center [674, 202] width 47 height 23
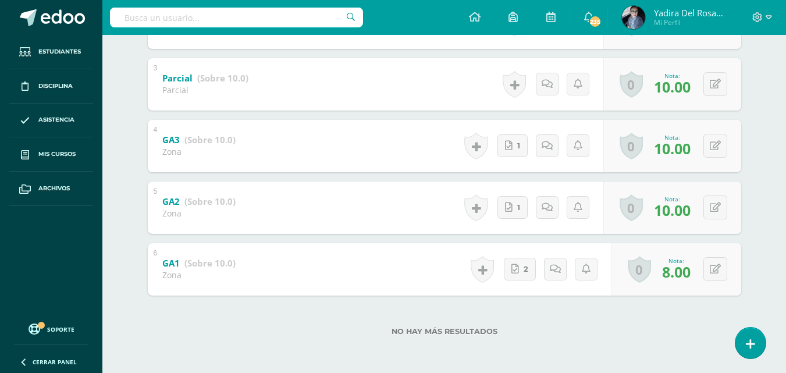
scroll to position [181, 0]
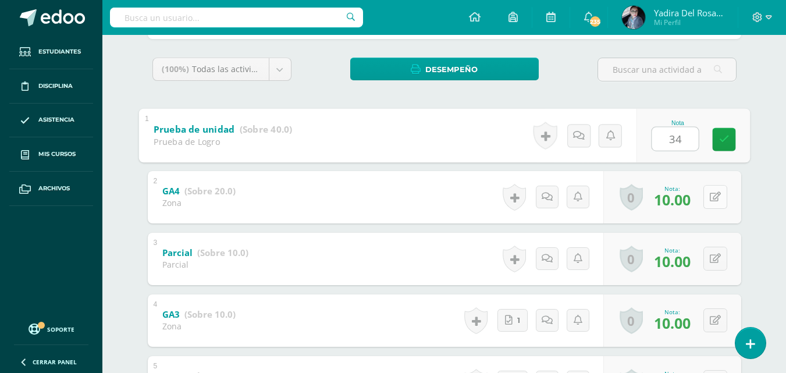
type input "34"
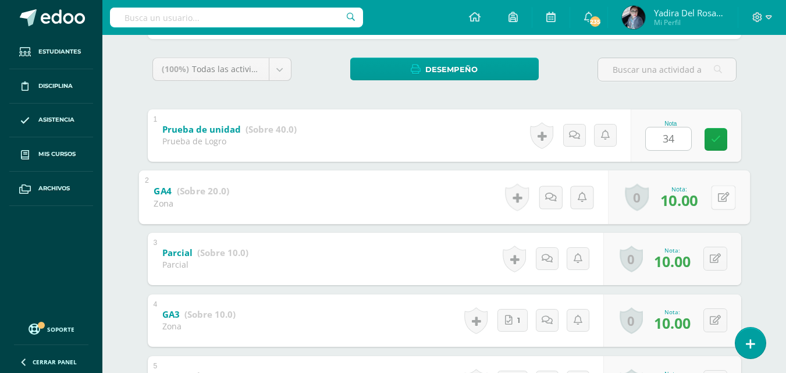
click at [714, 202] on button at bounding box center [723, 197] width 24 height 24
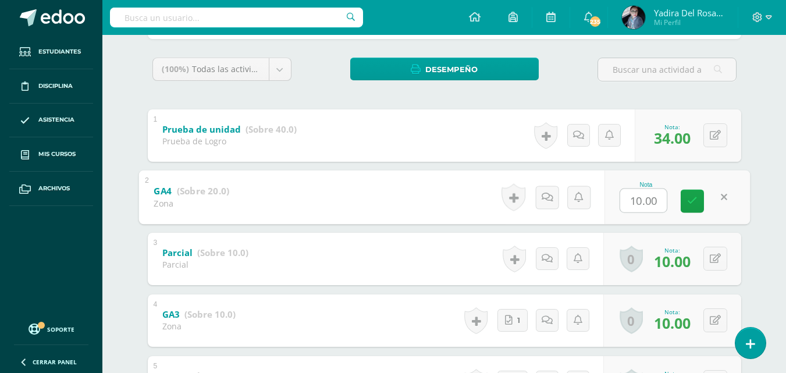
type input "4"
click at [690, 199] on icon at bounding box center [692, 201] width 10 height 10
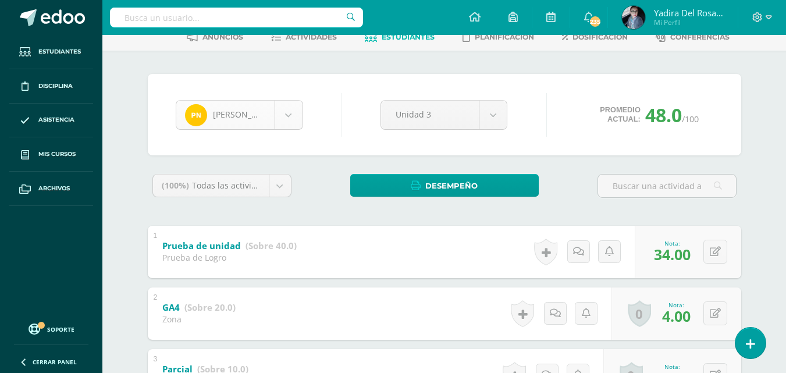
click at [292, 114] on body "Estudiantes Disciplina Asistencia Mis cursos Archivos Soporte Centro de ayuda Ú…" at bounding box center [393, 299] width 786 height 728
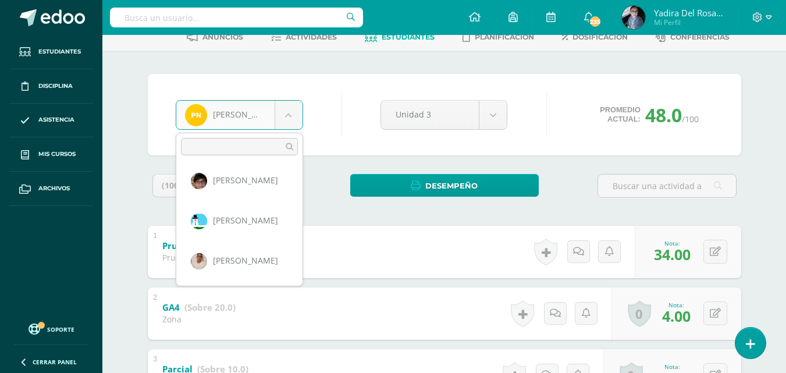
scroll to position [0, 0]
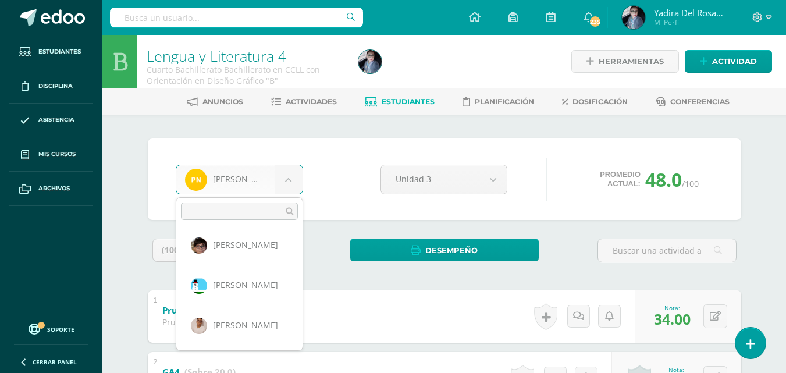
click at [401, 103] on body "Estudiantes Disciplina Asistencia Mis cursos Archivos Soporte Centro de ayuda Ú…" at bounding box center [393, 364] width 786 height 728
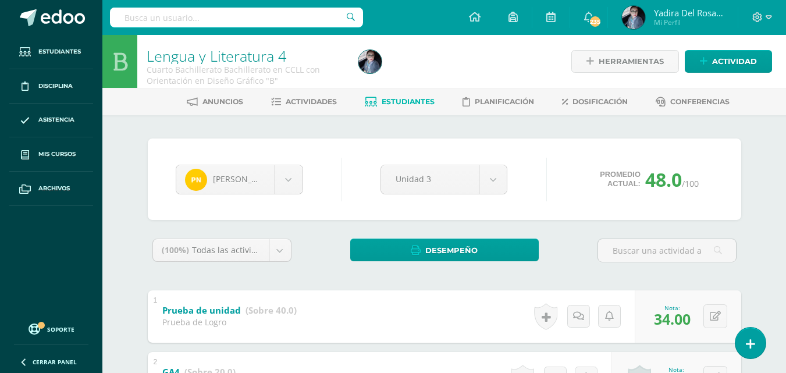
click at [401, 101] on span "Estudiantes" at bounding box center [408, 101] width 53 height 9
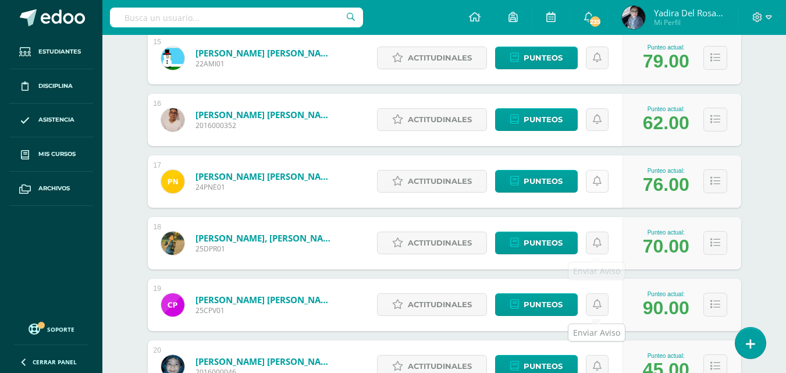
scroll to position [1259, 0]
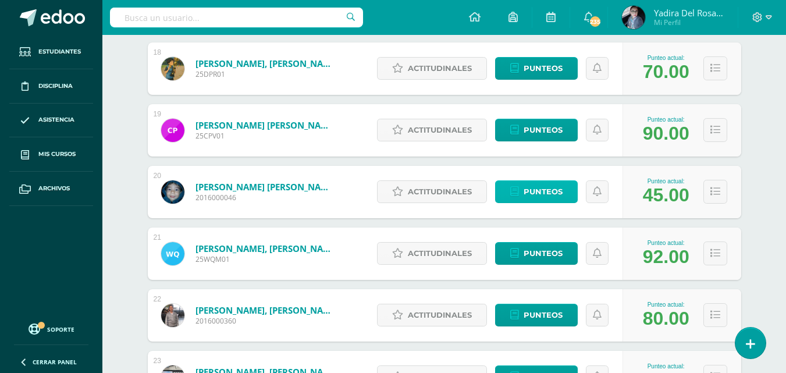
click at [552, 192] on span "Punteos" at bounding box center [543, 192] width 39 height 22
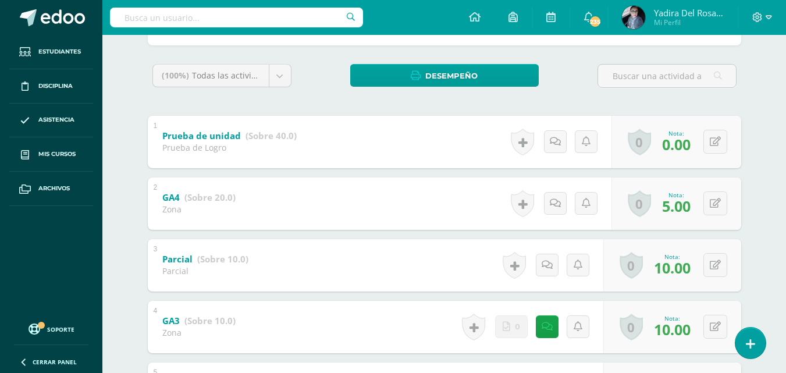
scroll to position [233, 0]
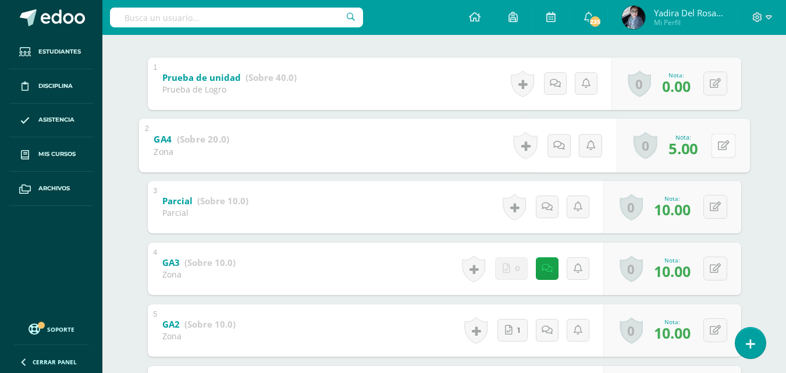
click at [712, 149] on button at bounding box center [723, 145] width 24 height 24
type input "10"
click at [697, 151] on link at bounding box center [692, 148] width 23 height 23
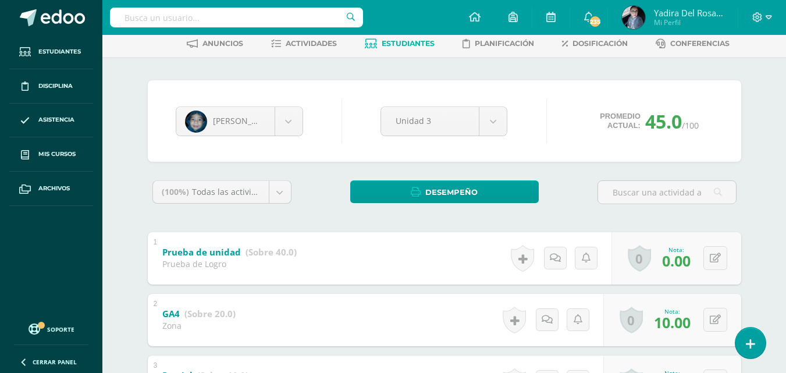
scroll to position [0, 0]
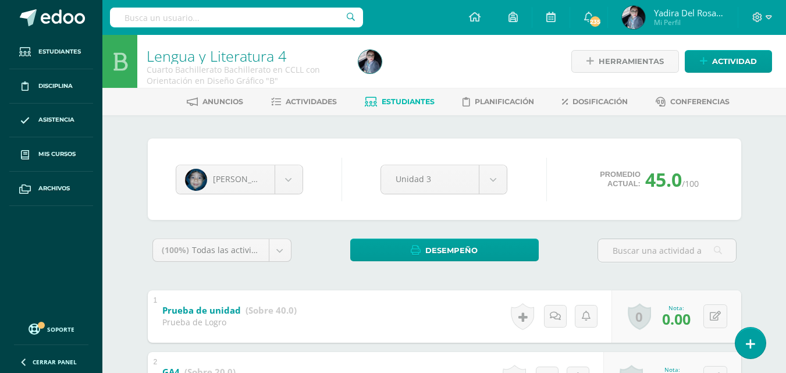
click at [404, 102] on span "Estudiantes" at bounding box center [408, 101] width 53 height 9
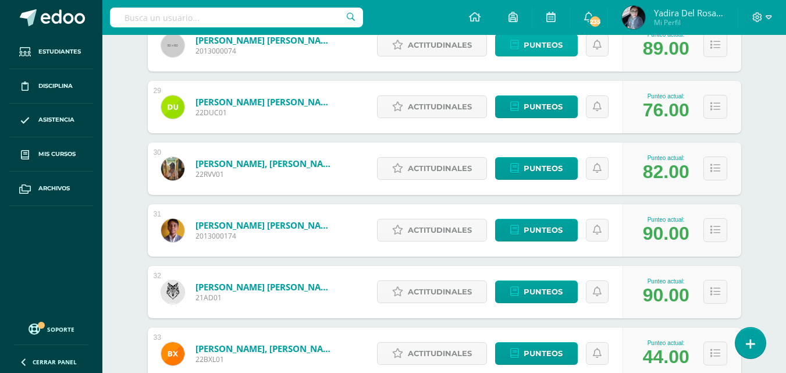
scroll to position [1983, 0]
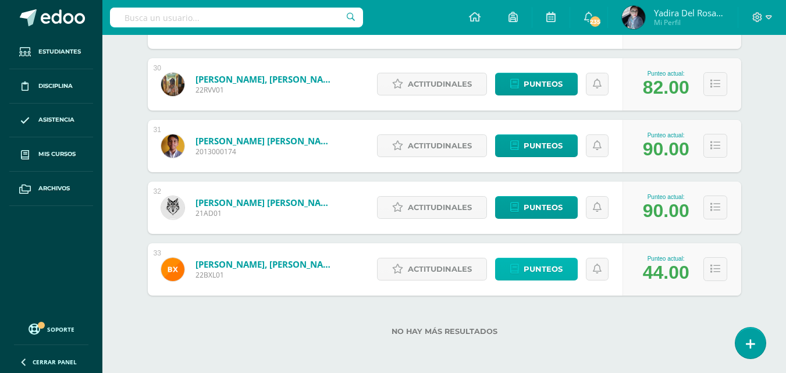
click at [539, 270] on span "Punteos" at bounding box center [543, 269] width 39 height 22
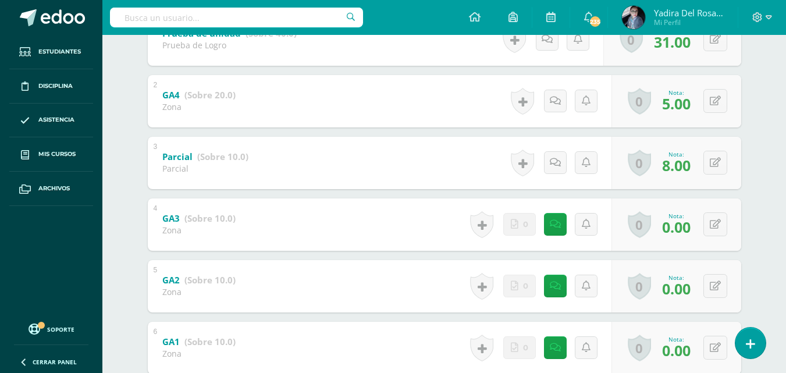
scroll to position [335, 0]
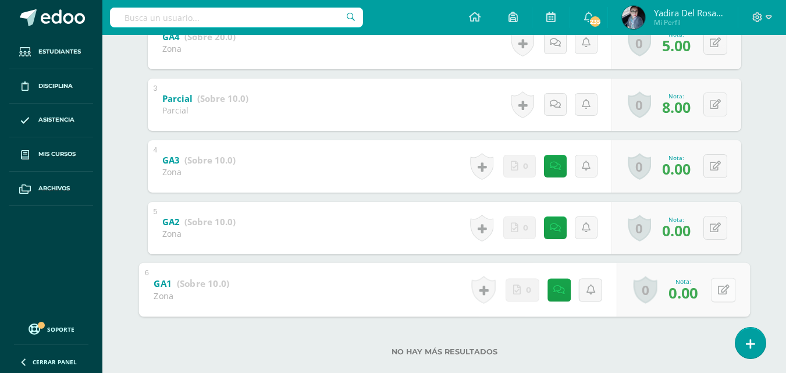
click at [721, 289] on button at bounding box center [723, 289] width 24 height 24
type input "7"
click at [715, 227] on icon at bounding box center [715, 228] width 11 height 10
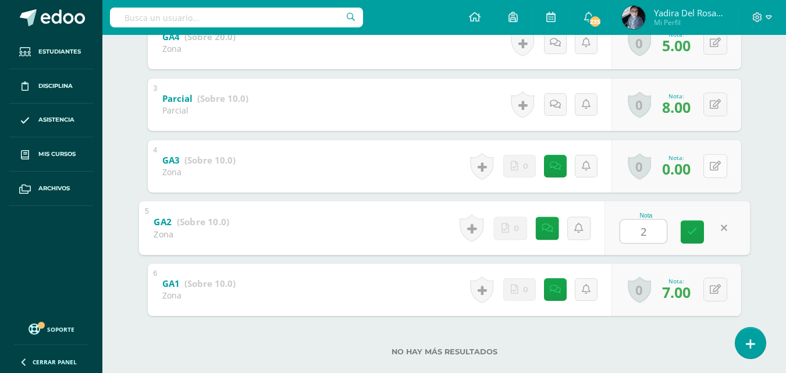
type input "2"
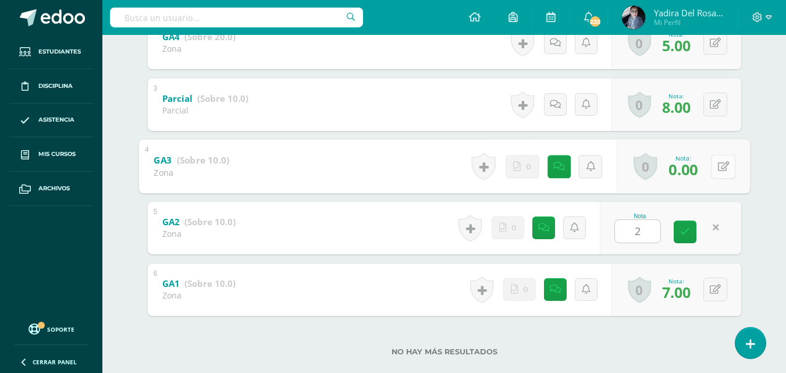
click at [716, 168] on button at bounding box center [723, 166] width 24 height 24
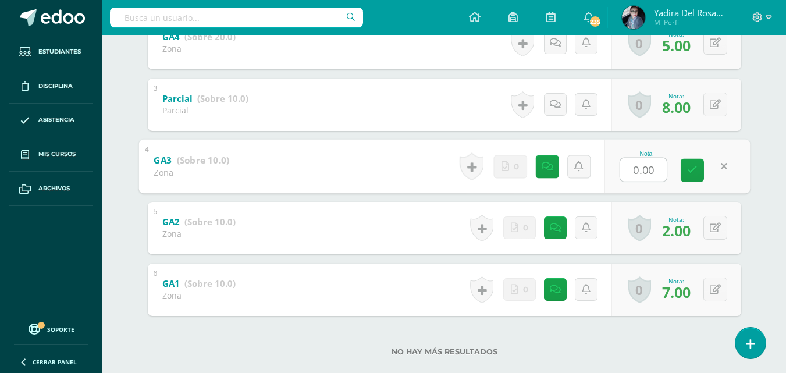
type input "5"
click at [693, 175] on icon at bounding box center [692, 170] width 10 height 10
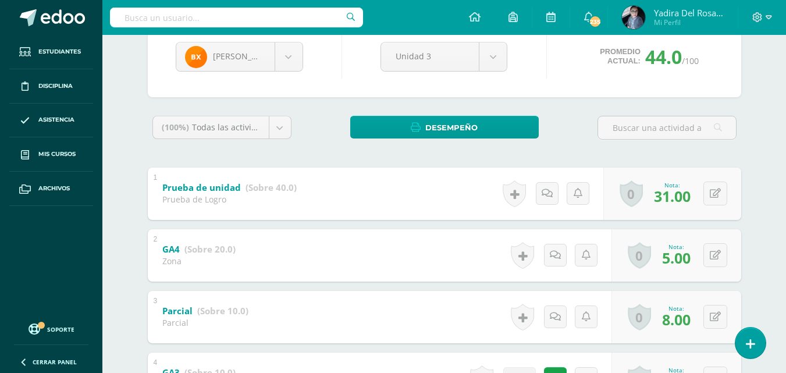
scroll to position [0, 0]
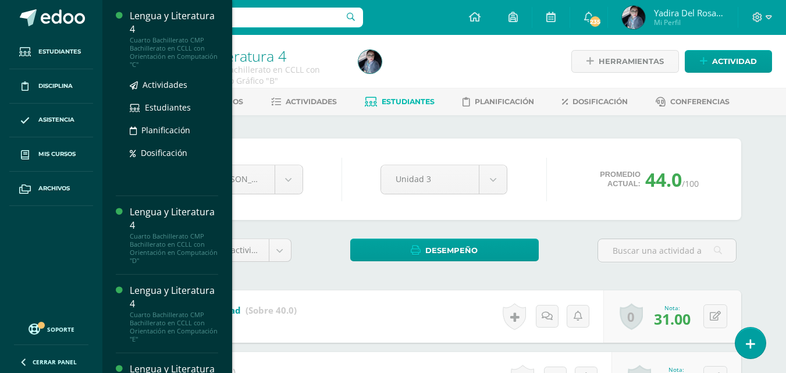
click at [150, 25] on div "Lengua y Literatura 4" at bounding box center [174, 22] width 88 height 27
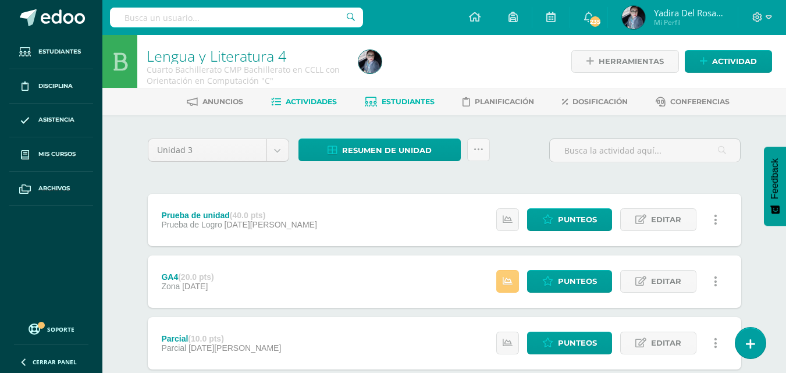
click at [413, 104] on span "Estudiantes" at bounding box center [408, 101] width 53 height 9
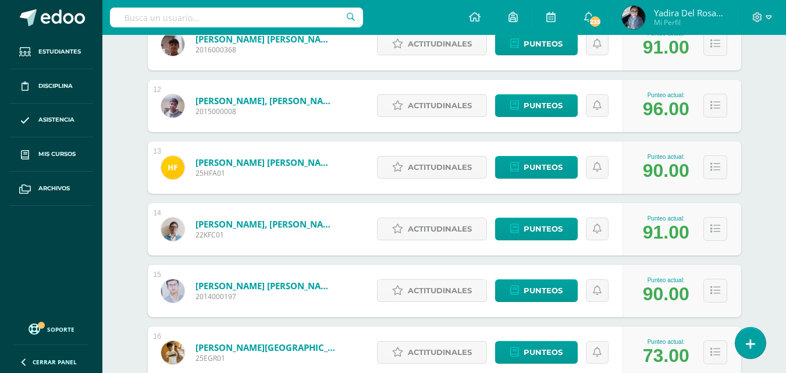
scroll to position [910, 0]
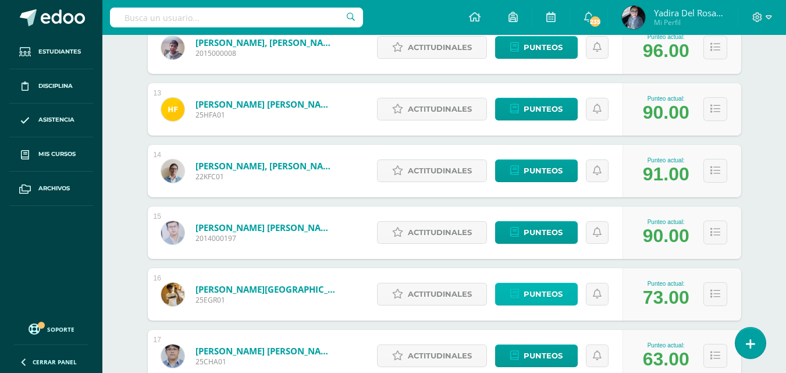
click at [557, 297] on span "Punteos" at bounding box center [543, 294] width 39 height 22
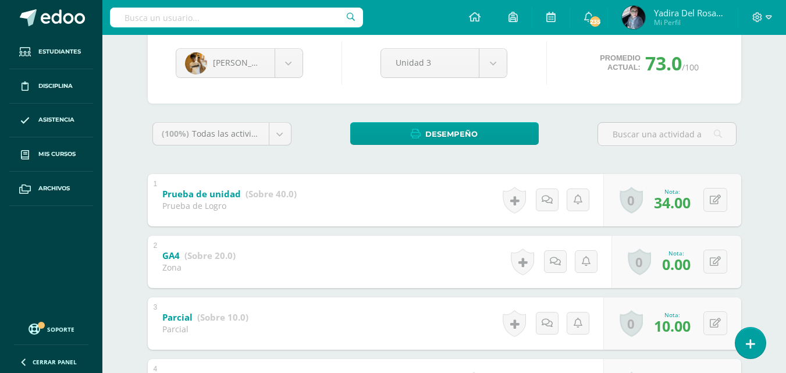
scroll to position [175, 0]
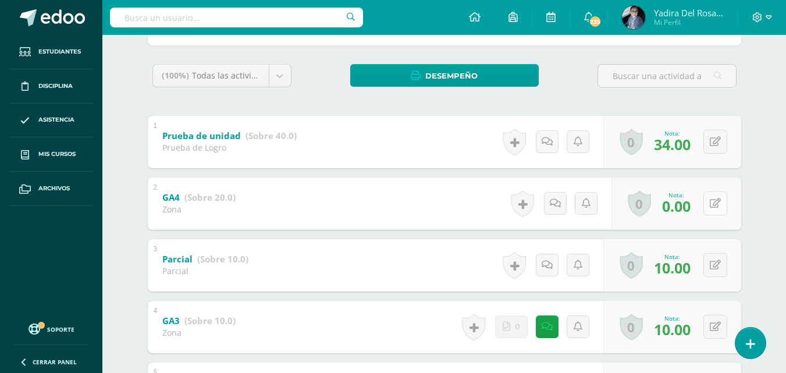
click at [715, 206] on button at bounding box center [715, 203] width 24 height 24
type input "8"
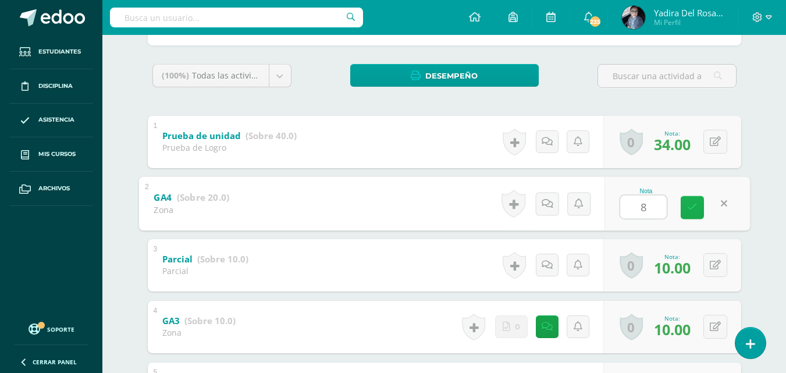
click at [696, 210] on icon at bounding box center [692, 207] width 10 height 10
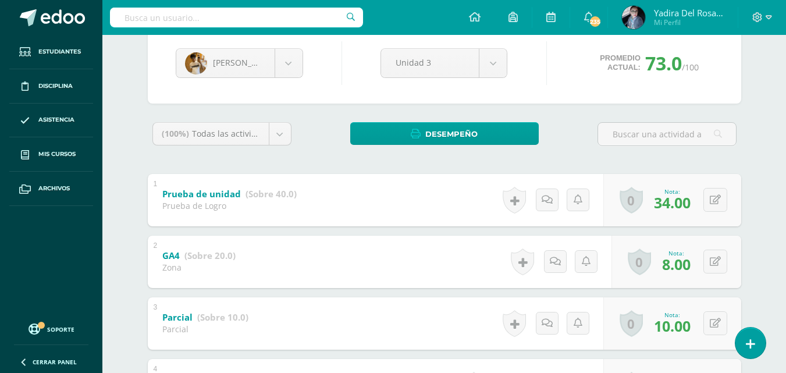
scroll to position [0, 0]
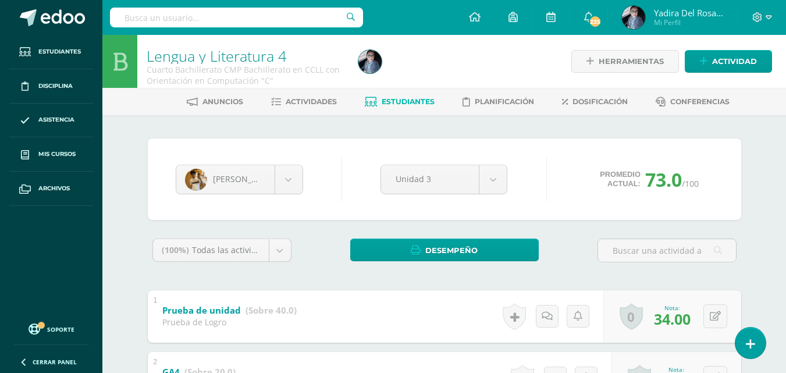
click at [410, 105] on span "Estudiantes" at bounding box center [408, 101] width 53 height 9
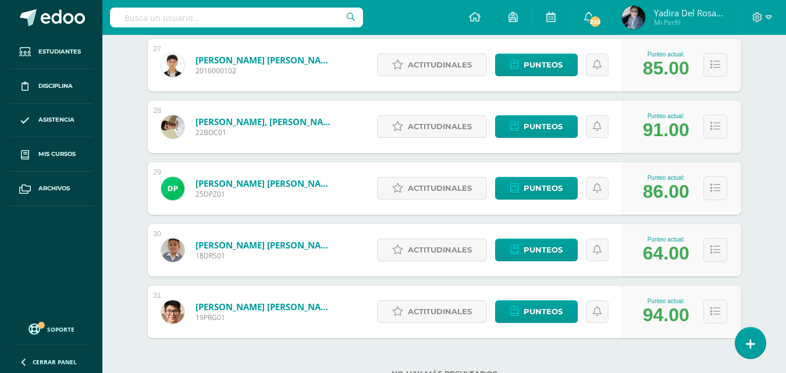
scroll to position [1860, 0]
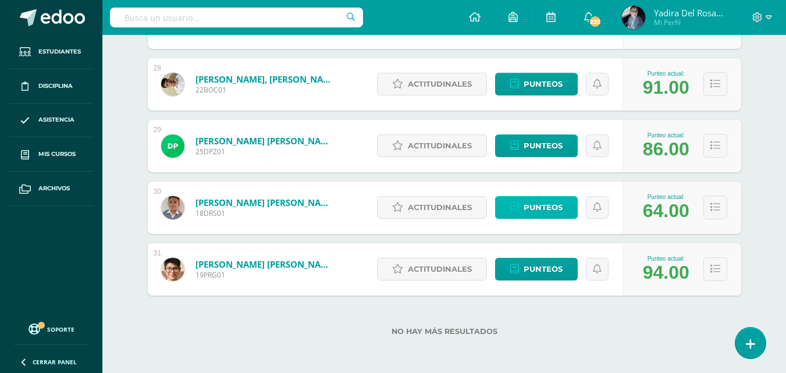
click at [515, 205] on icon at bounding box center [514, 207] width 9 height 10
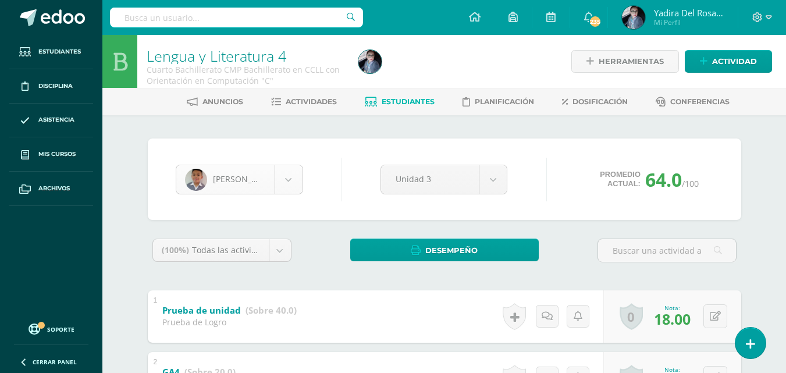
click at [283, 180] on body "Estudiantes Disciplina Asistencia Mis cursos Archivos Soporte Centro de ayuda Ú…" at bounding box center [393, 364] width 786 height 728
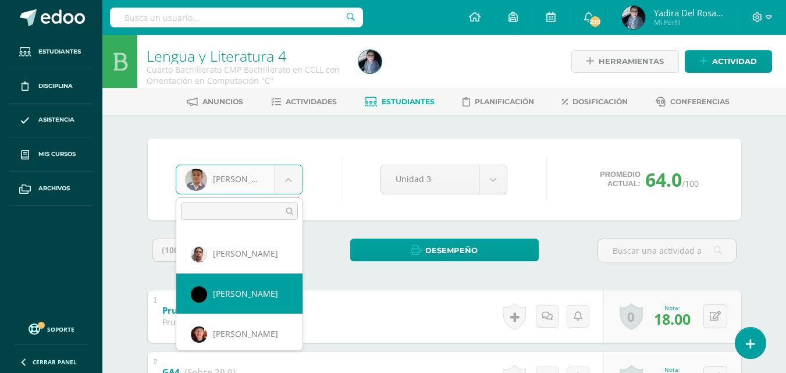
scroll to position [120, 0]
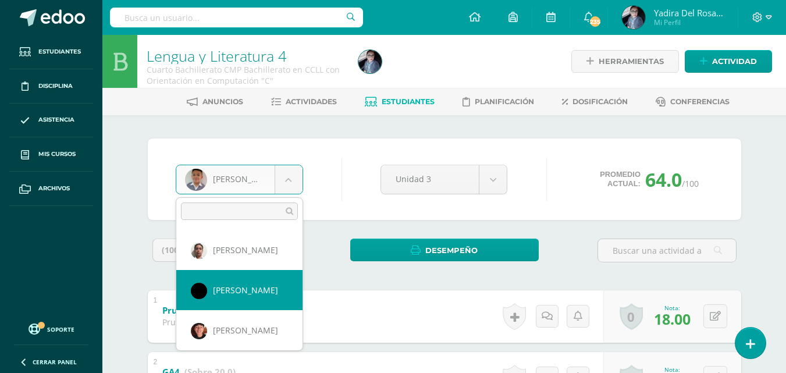
select select "702"
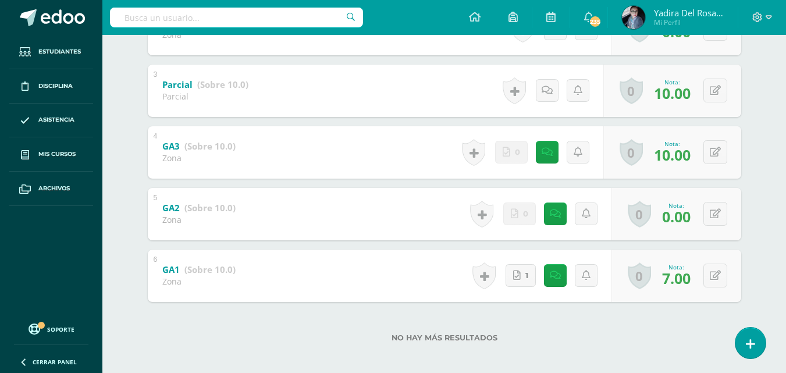
scroll to position [355, 0]
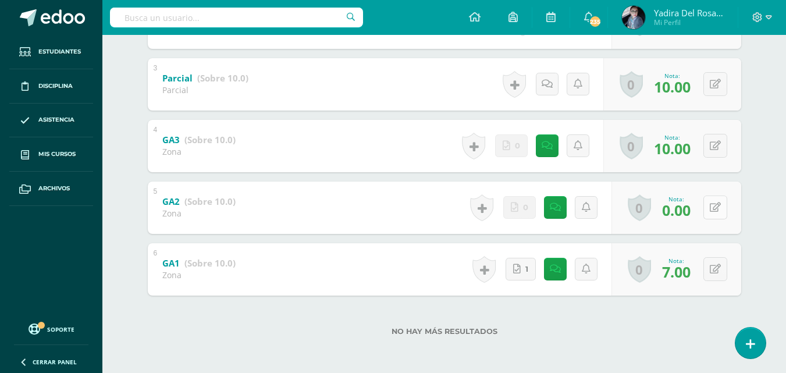
click at [717, 210] on icon at bounding box center [715, 207] width 11 height 10
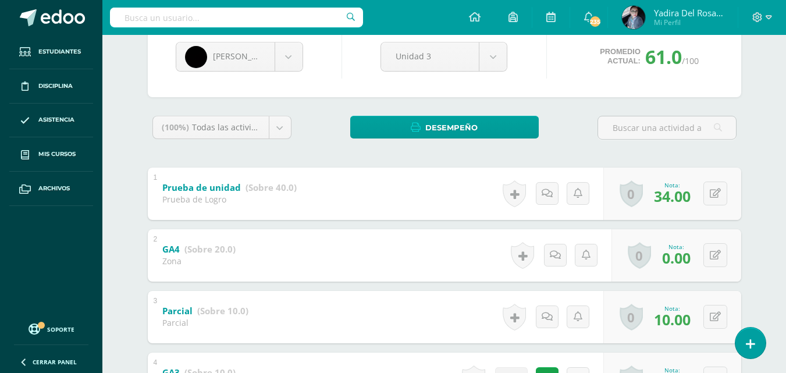
scroll to position [0, 0]
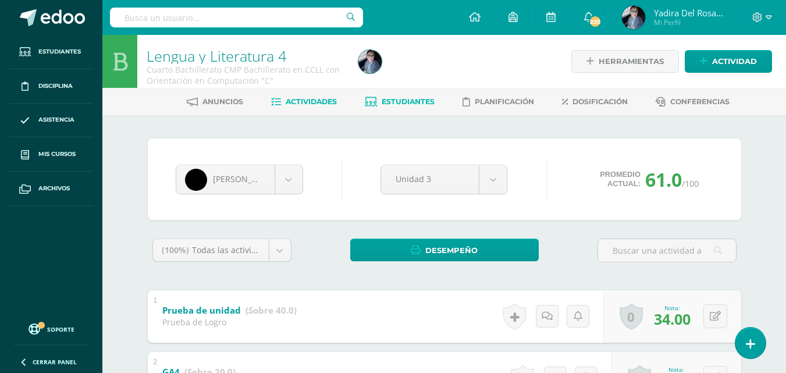
type input "10"
click at [302, 101] on span "Actividades" at bounding box center [311, 101] width 51 height 9
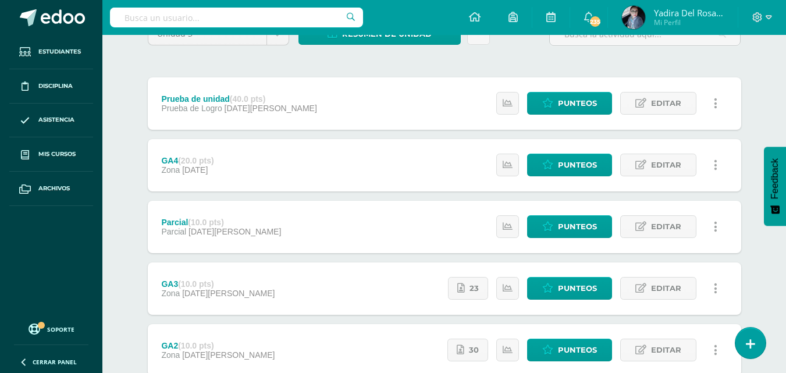
scroll to position [233, 0]
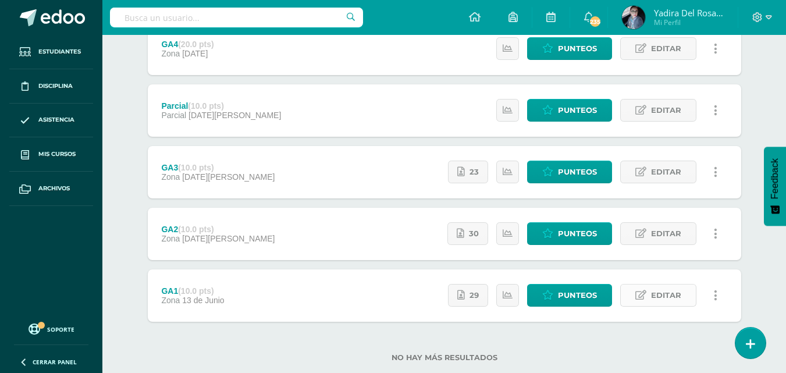
click at [654, 289] on span "Editar" at bounding box center [666, 295] width 30 height 22
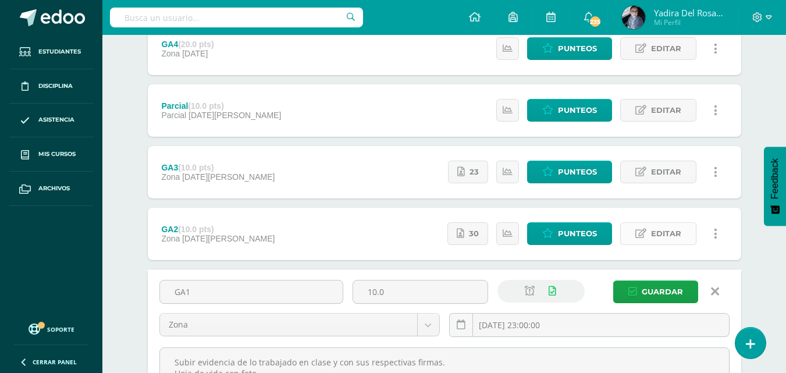
click at [665, 236] on span "Editar" at bounding box center [666, 234] width 30 height 22
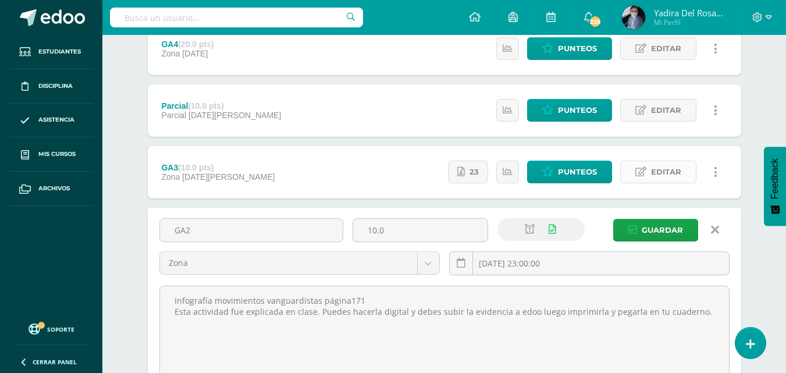
click at [664, 175] on span "Editar" at bounding box center [666, 172] width 30 height 22
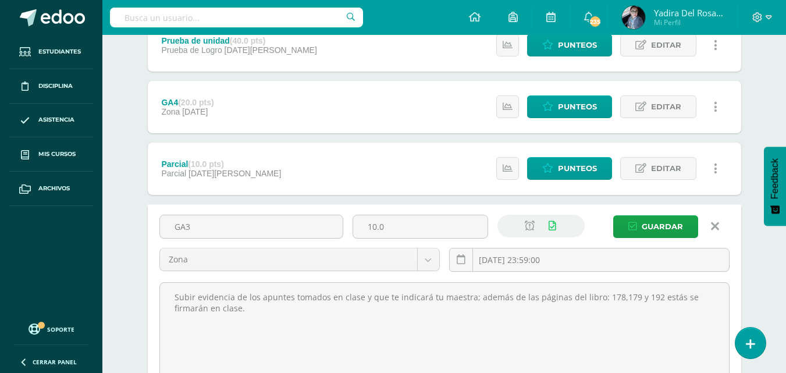
scroll to position [116, 0]
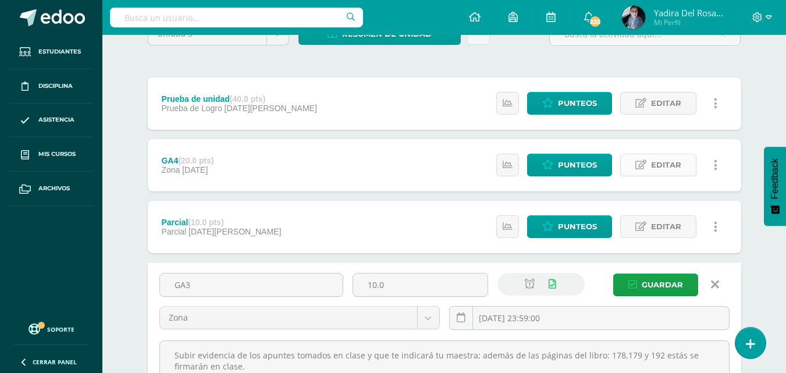
click at [660, 163] on span "Editar" at bounding box center [666, 165] width 30 height 22
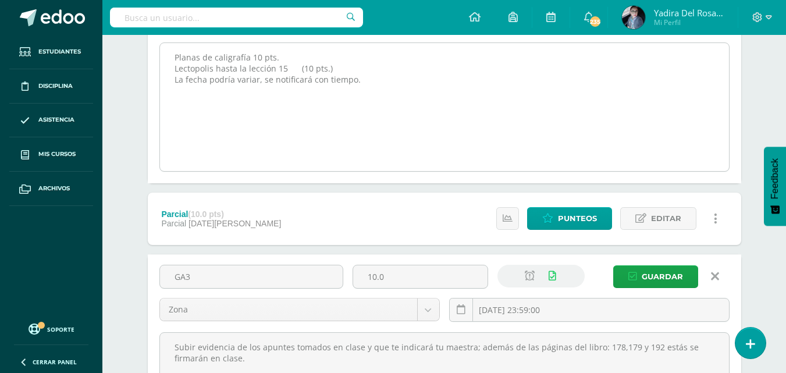
scroll to position [0, 0]
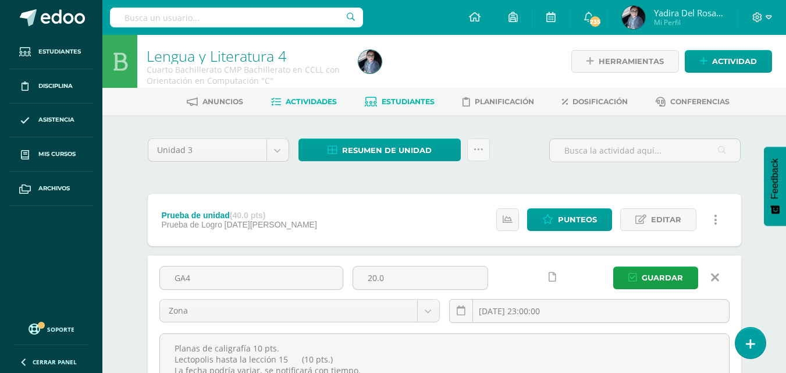
click at [412, 102] on span "Estudiantes" at bounding box center [408, 101] width 53 height 9
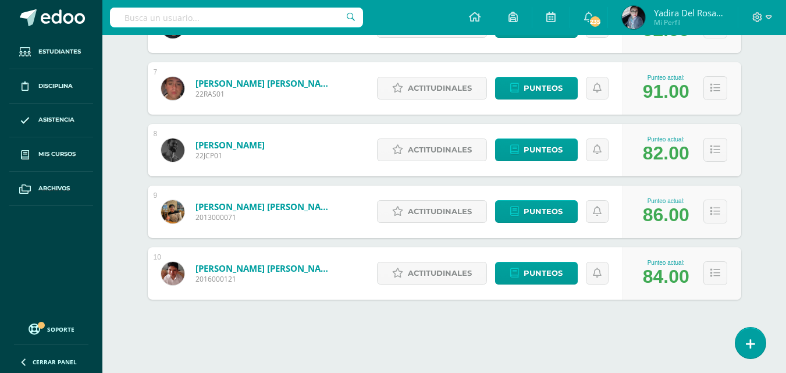
scroll to position [328, 0]
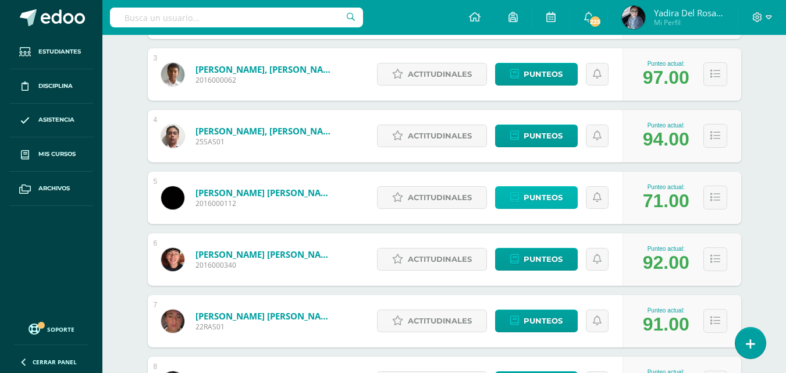
click at [544, 194] on span "Punteos" at bounding box center [543, 198] width 39 height 22
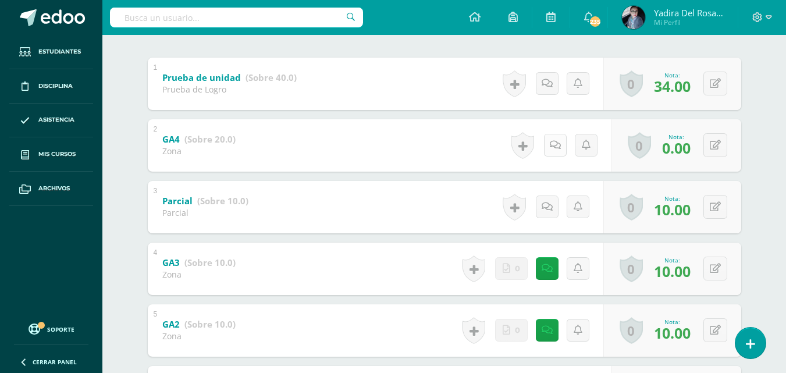
scroll to position [349, 0]
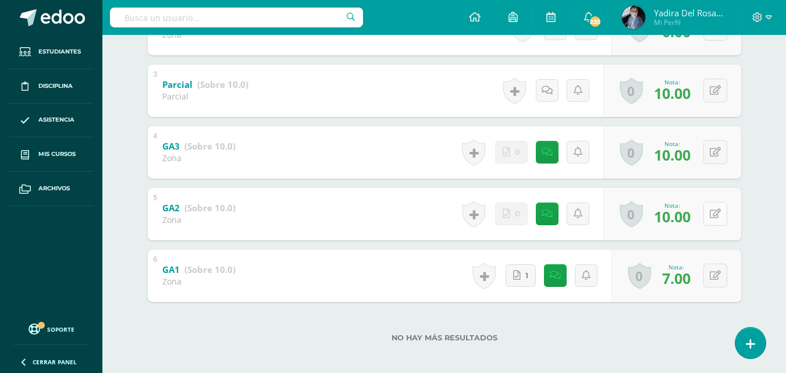
click at [712, 217] on button at bounding box center [715, 214] width 24 height 24
type input "0"
click at [690, 216] on icon at bounding box center [692, 218] width 10 height 10
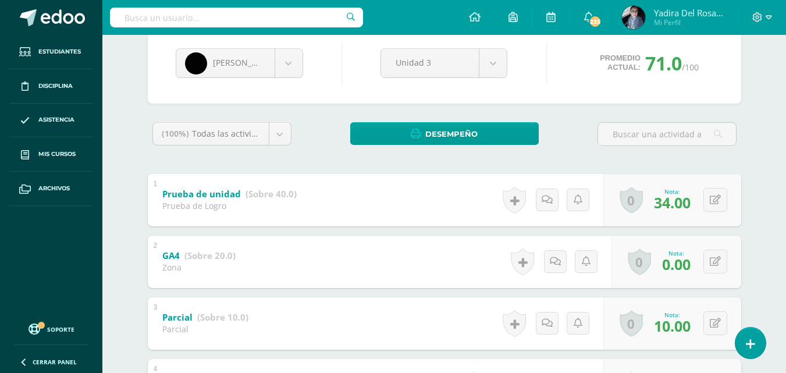
scroll to position [0, 0]
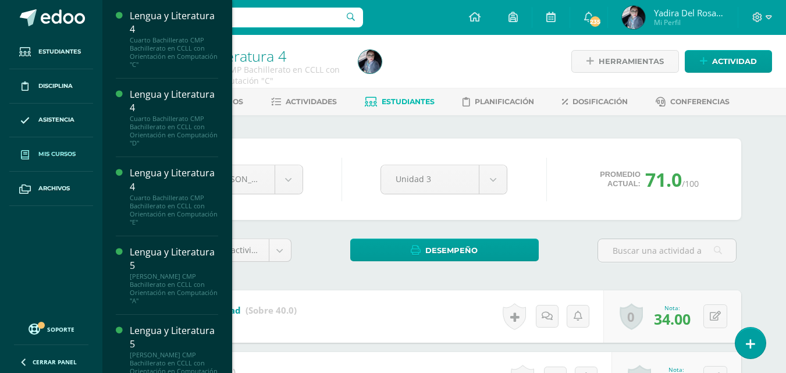
click at [72, 161] on link "Mis cursos" at bounding box center [51, 154] width 84 height 34
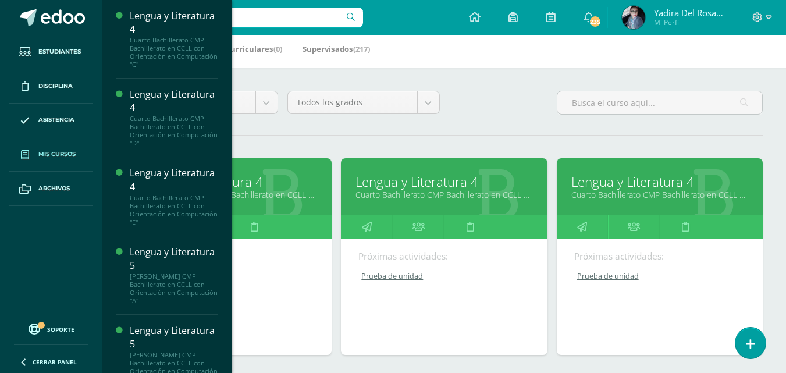
scroll to position [175, 0]
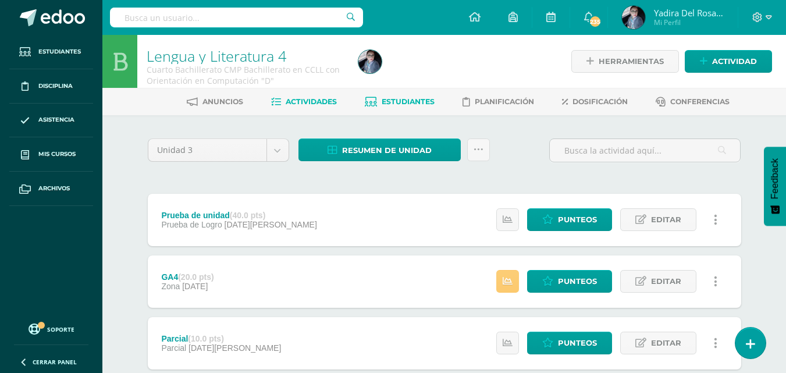
click at [421, 102] on span "Estudiantes" at bounding box center [408, 101] width 53 height 9
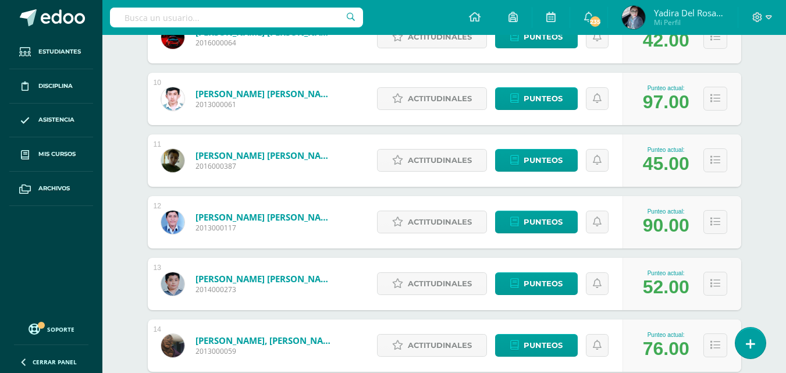
scroll to position [793, 0]
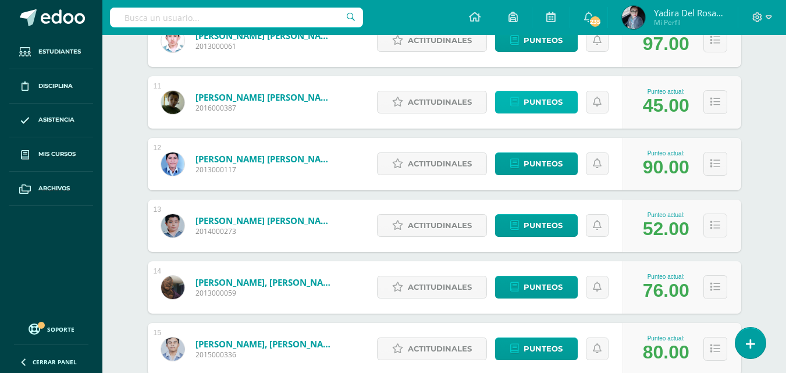
click at [558, 94] on span "Punteos" at bounding box center [543, 102] width 39 height 22
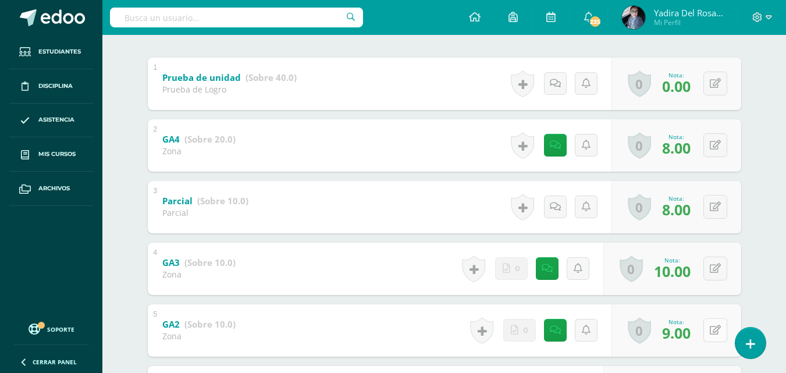
scroll to position [175, 0]
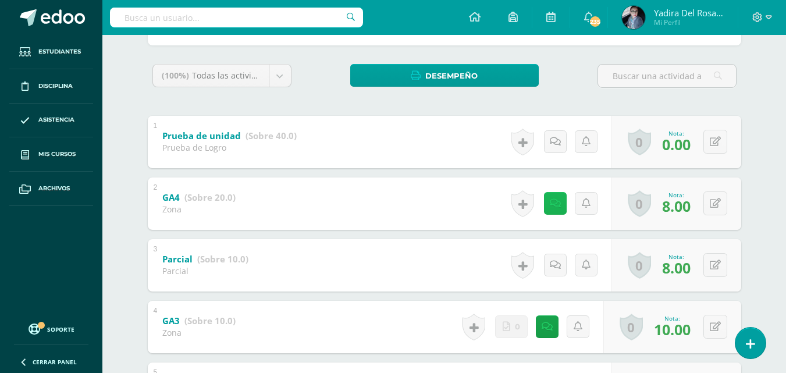
click at [557, 202] on icon at bounding box center [555, 203] width 11 height 10
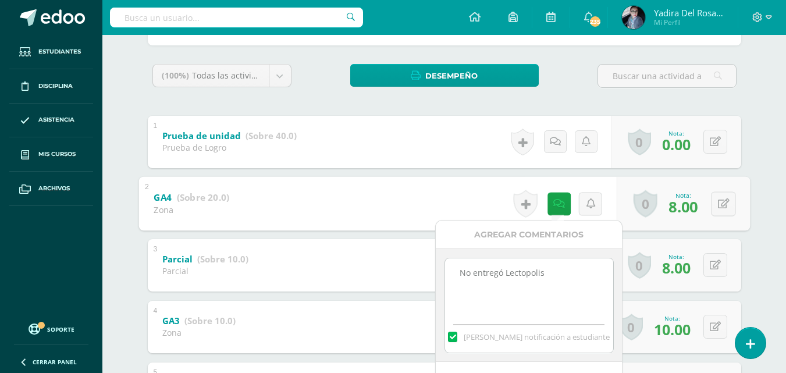
click at [759, 170] on div "[PERSON_NAME] [PERSON_NAME] [PERSON_NAME] [PERSON_NAME] [PERSON_NAME] [PERSON_N…" at bounding box center [444, 247] width 640 height 613
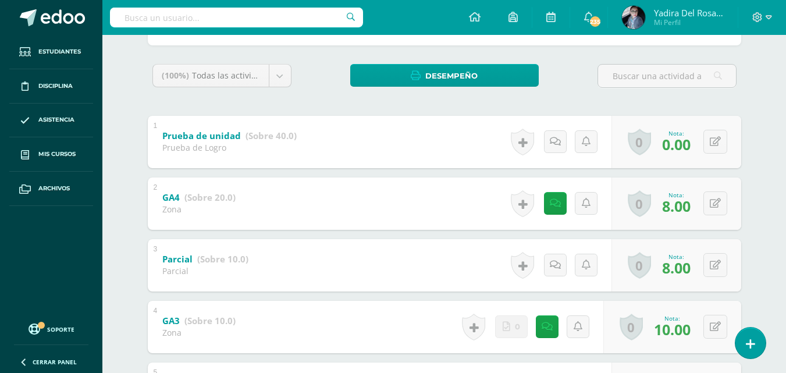
scroll to position [0, 0]
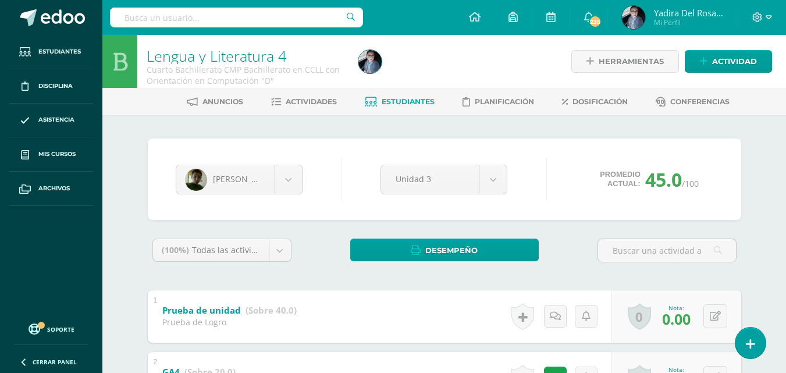
click at [419, 104] on span "Estudiantes" at bounding box center [408, 101] width 53 height 9
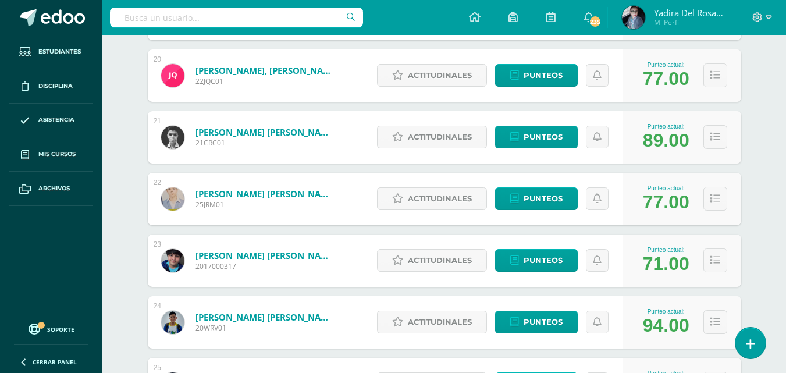
scroll to position [1433, 0]
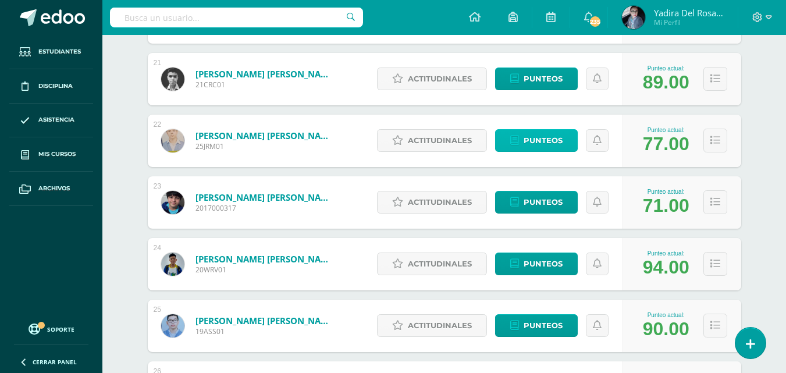
click at [548, 140] on span "Punteos" at bounding box center [543, 141] width 39 height 22
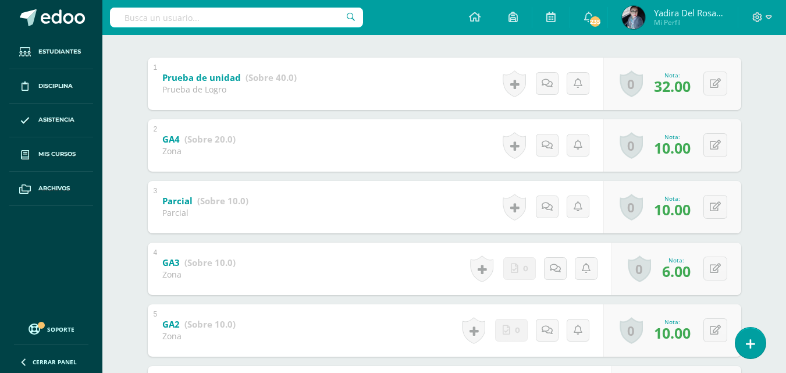
scroll to position [349, 0]
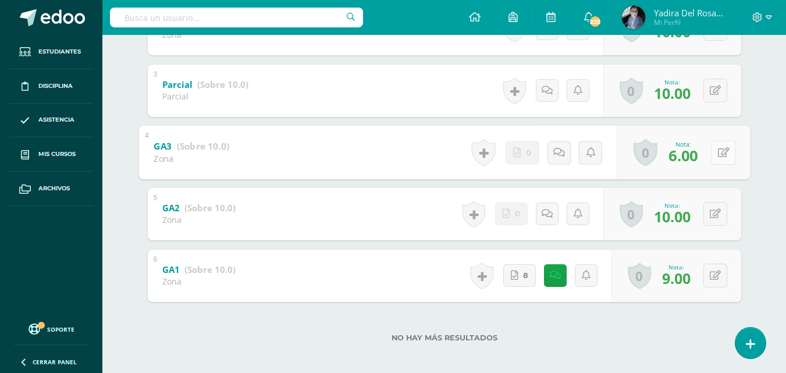
click at [715, 155] on button at bounding box center [723, 152] width 24 height 24
click at [722, 154] on link at bounding box center [723, 152] width 23 height 23
click at [722, 154] on icon at bounding box center [723, 152] width 12 height 10
type input "6"
click at [695, 156] on icon at bounding box center [692, 156] width 10 height 10
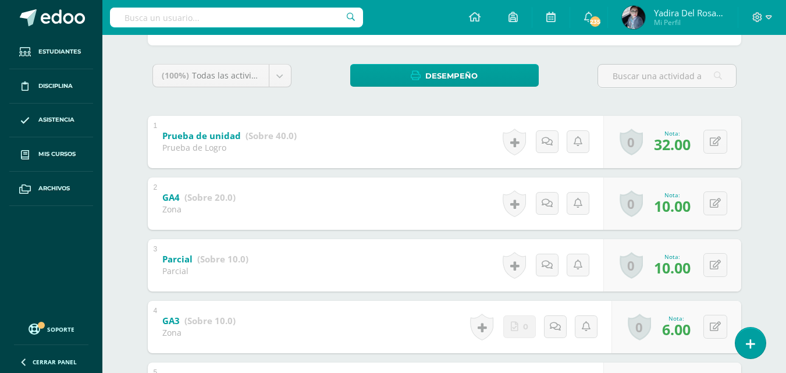
scroll to position [58, 0]
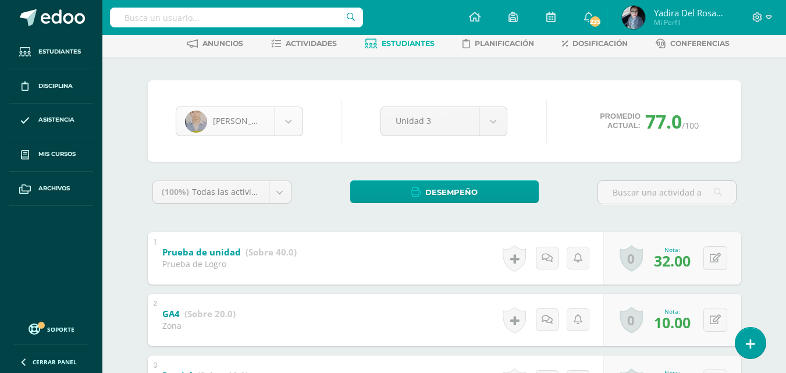
click at [289, 123] on body "Estudiantes Disciplina Asistencia Mis cursos Archivos Soporte Centro de ayuda Ú…" at bounding box center [393, 306] width 786 height 728
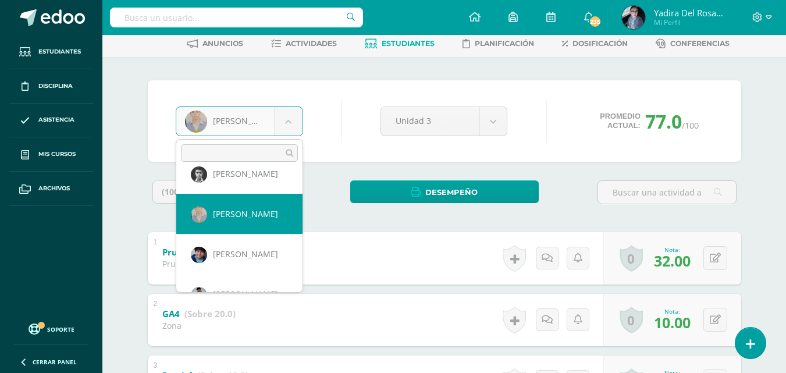
scroll to position [842, 0]
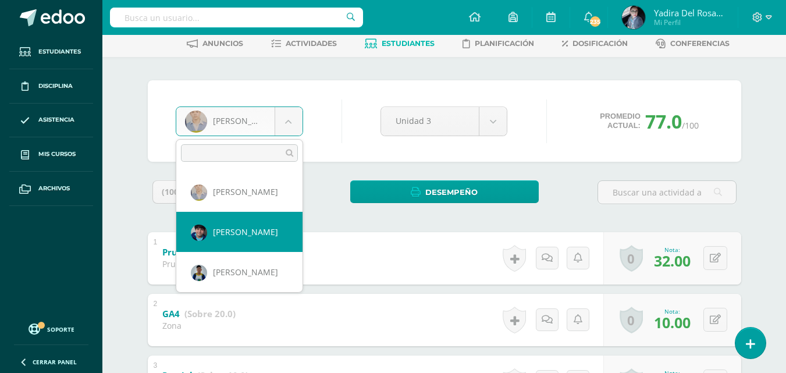
select select "662"
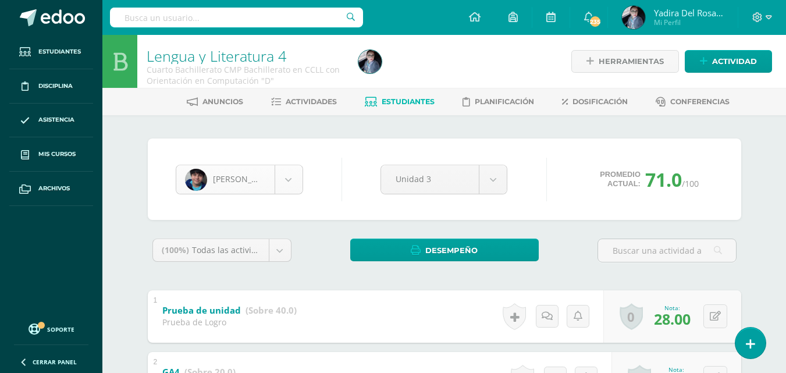
scroll to position [802, 0]
click at [283, 179] on body "Estudiantes Disciplina Asistencia Mis cursos Archivos Soporte Centro de ayuda Ú…" at bounding box center [393, 364] width 786 height 728
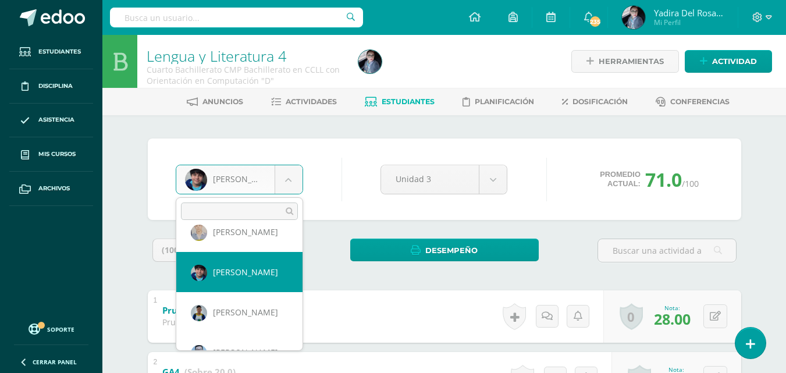
scroll to position [882, 0]
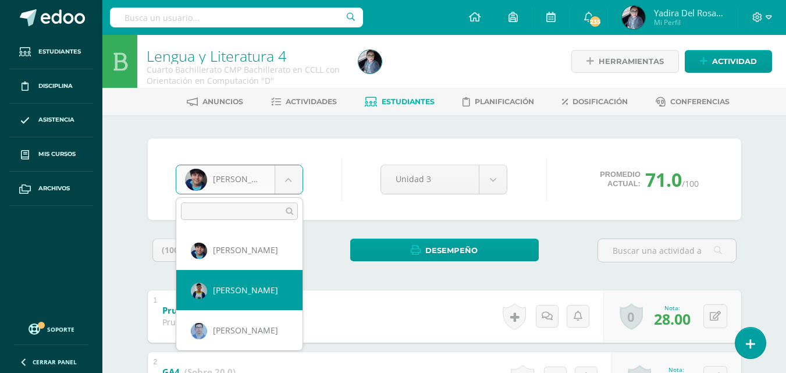
select select "667"
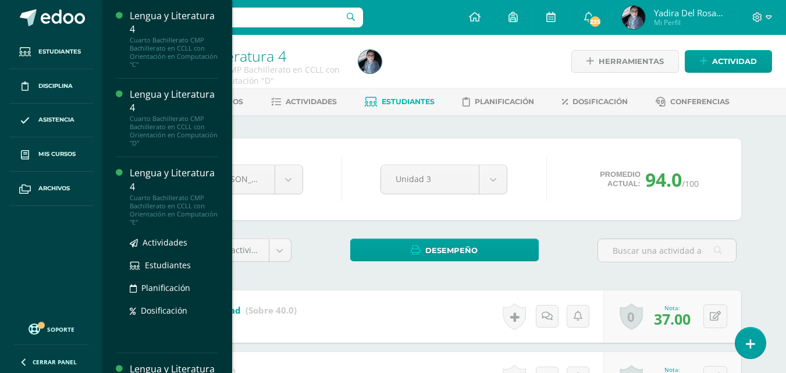
click at [161, 189] on div "Lengua y Literatura 4" at bounding box center [174, 179] width 88 height 27
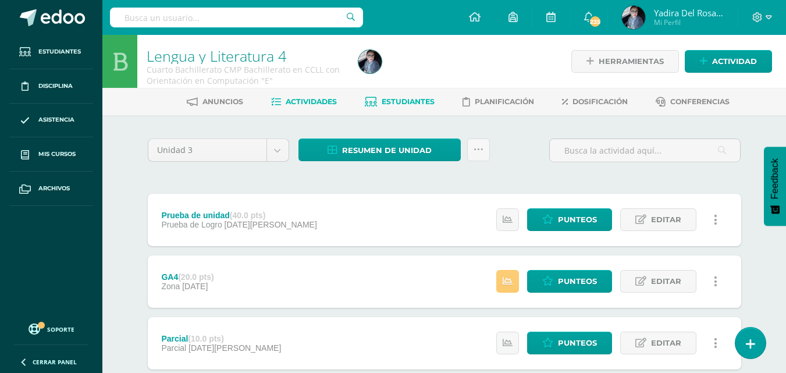
click at [426, 102] on span "Estudiantes" at bounding box center [408, 101] width 53 height 9
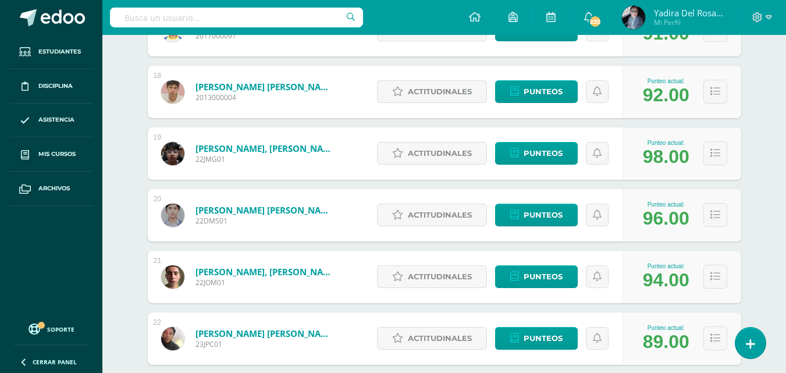
scroll to position [1352, 0]
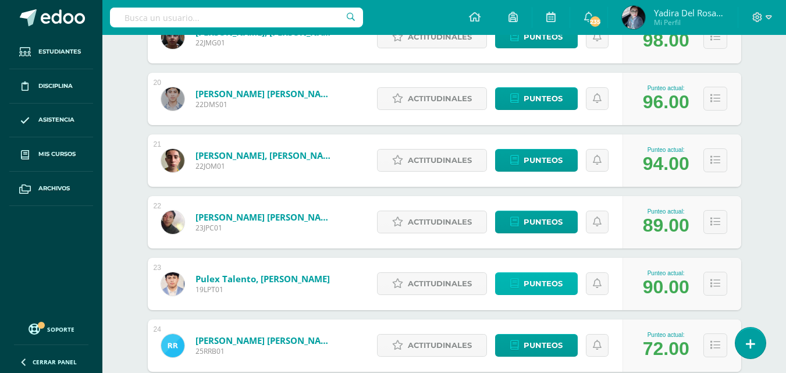
click at [565, 283] on link "Punteos" at bounding box center [536, 283] width 83 height 23
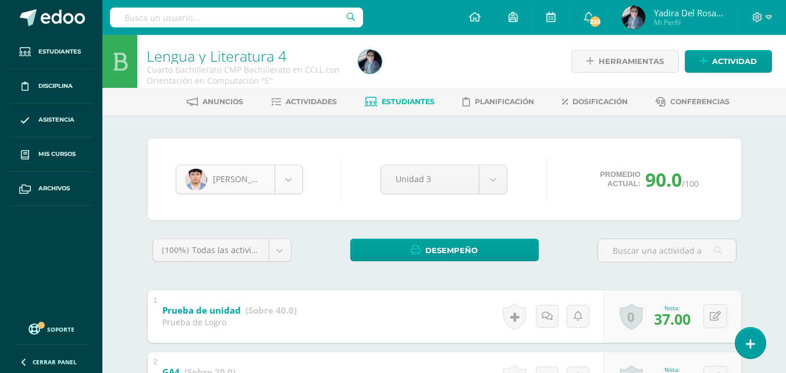
click at [289, 187] on body "Estudiantes Disciplina Asistencia Mis cursos Archivos Soporte Centro de ayuda Ú…" at bounding box center [393, 364] width 786 height 728
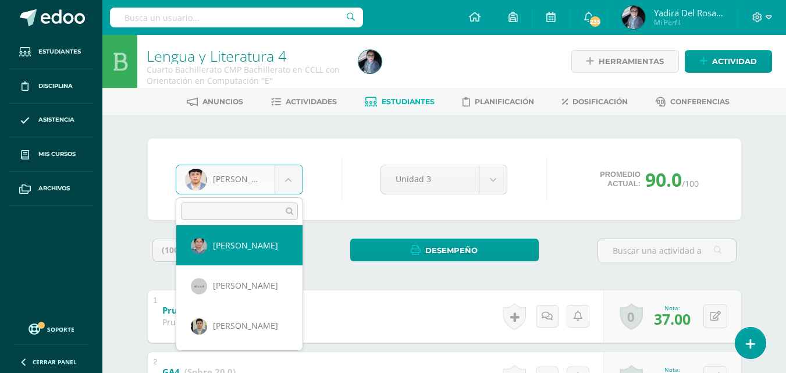
scroll to position [58, 0]
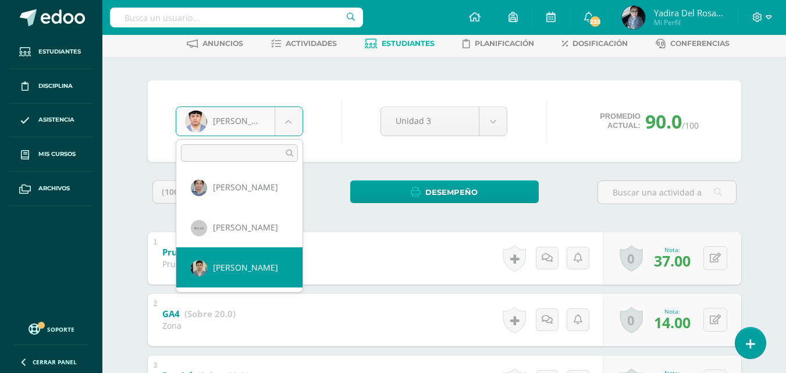
select select "700"
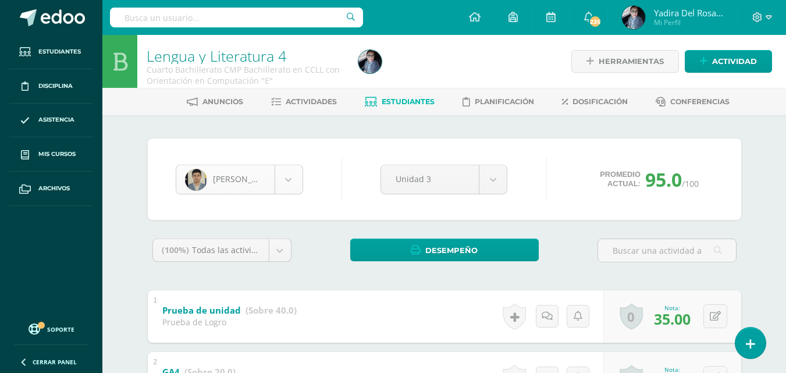
click at [291, 187] on body "Estudiantes Disciplina Asistencia Mis cursos Archivos Soporte Centro de ayuda Ú…" at bounding box center [393, 364] width 786 height 728
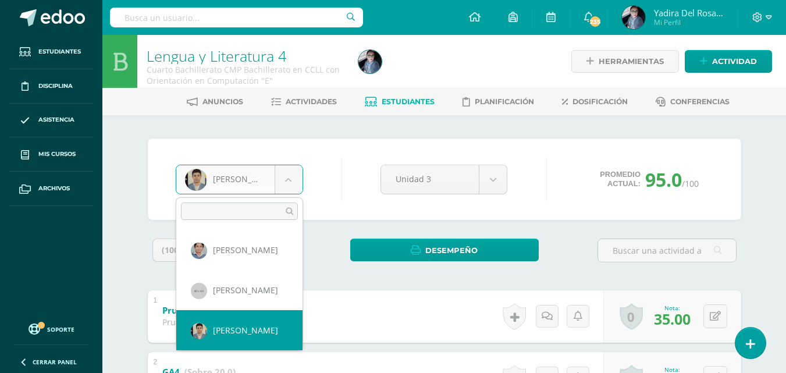
click at [283, 180] on body "Estudiantes Disciplina Asistencia Mis cursos Archivos Soporte Centro de ayuda Ú…" at bounding box center [393, 364] width 786 height 728
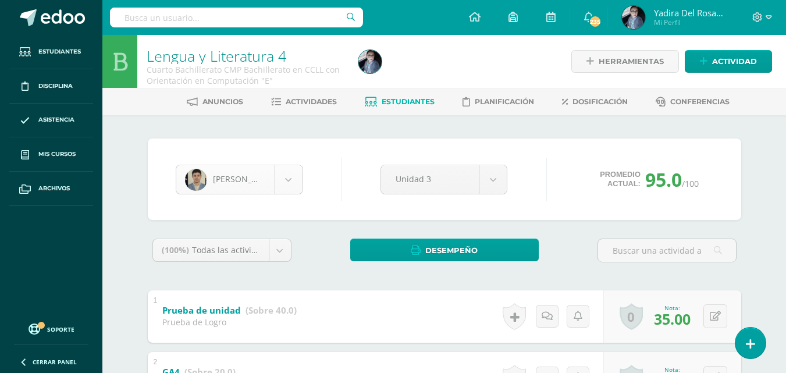
click at [283, 180] on body "Estudiantes Disciplina Asistencia Mis cursos Archivos Soporte Centro de ayuda Ú…" at bounding box center [393, 364] width 786 height 728
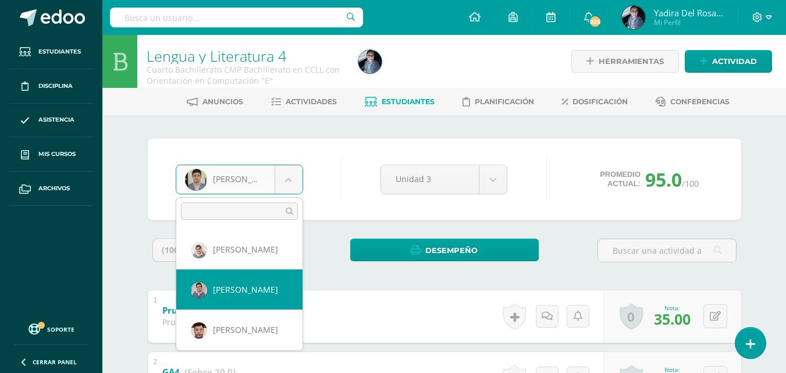
select select "638"
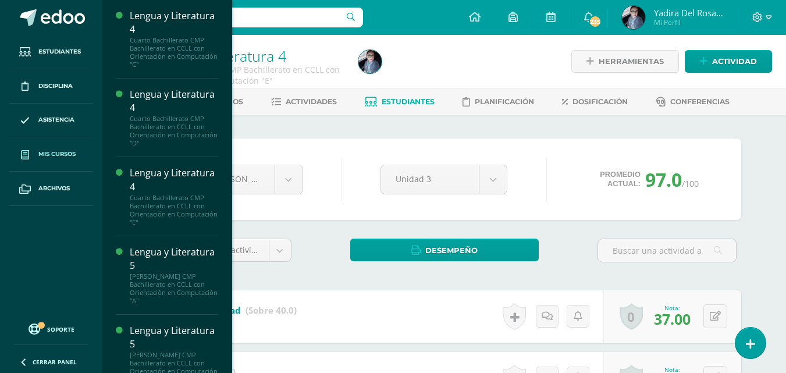
click at [54, 153] on span "Mis cursos" at bounding box center [56, 153] width 37 height 9
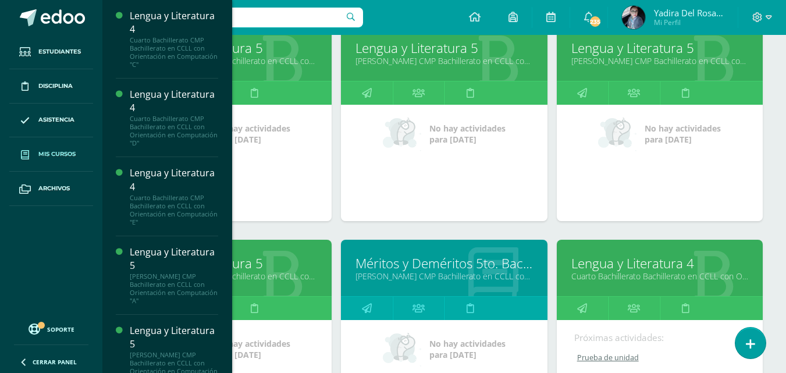
scroll to position [524, 0]
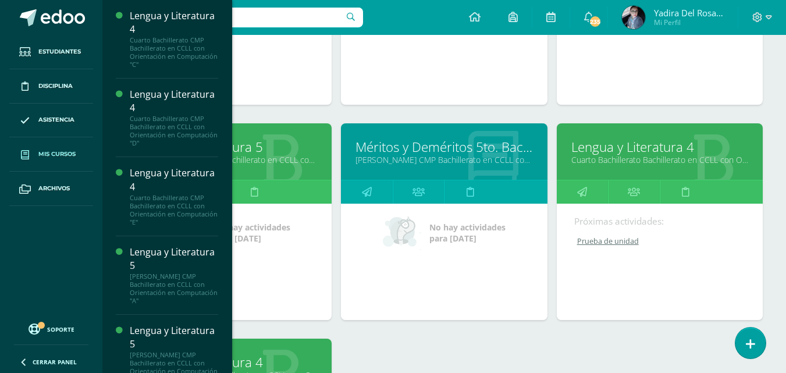
click at [476, 153] on link "Méritos y Deméritos 5to. Bach. en CCLL. "B"" at bounding box center [443, 147] width 177 height 18
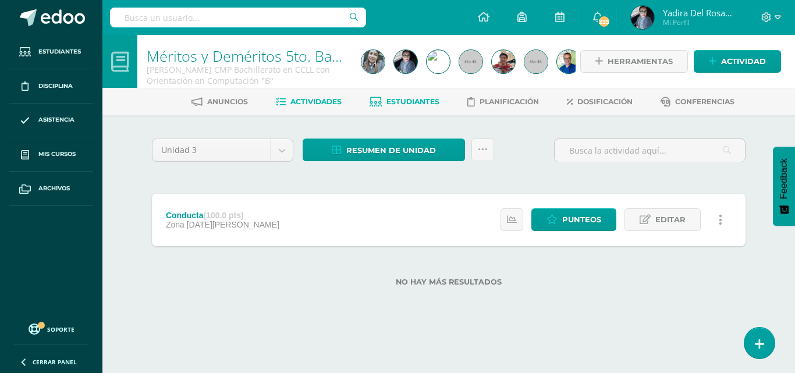
click at [414, 100] on span "Estudiantes" at bounding box center [412, 101] width 53 height 9
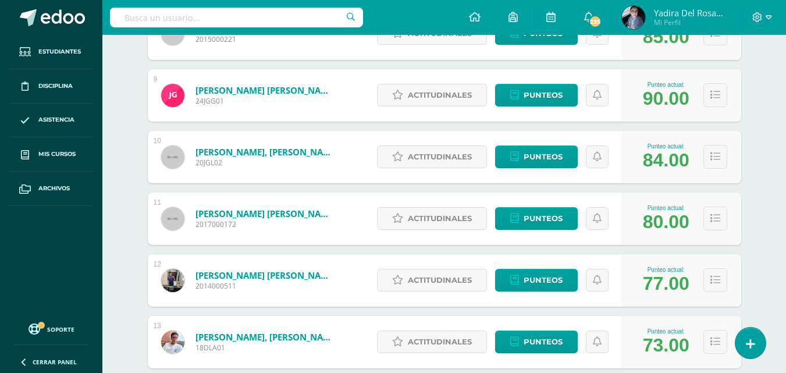
scroll to position [735, 0]
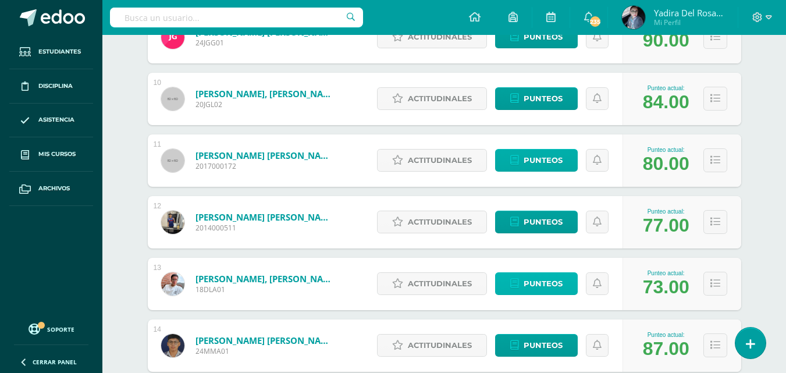
click at [525, 273] on span "Punteos" at bounding box center [543, 284] width 39 height 22
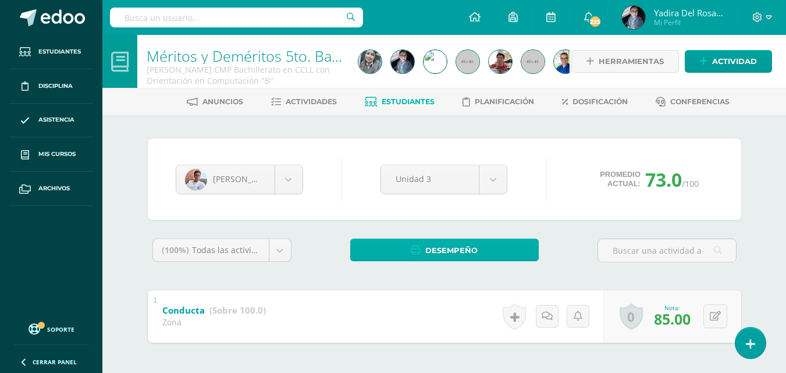
scroll to position [47, 0]
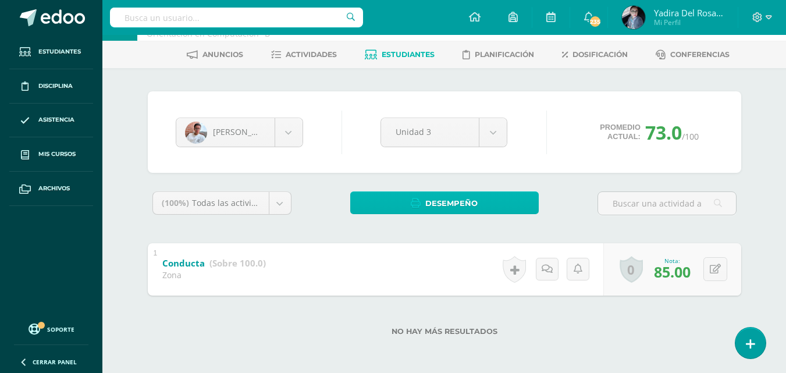
click at [464, 205] on span "Desempeño" at bounding box center [451, 204] width 52 height 22
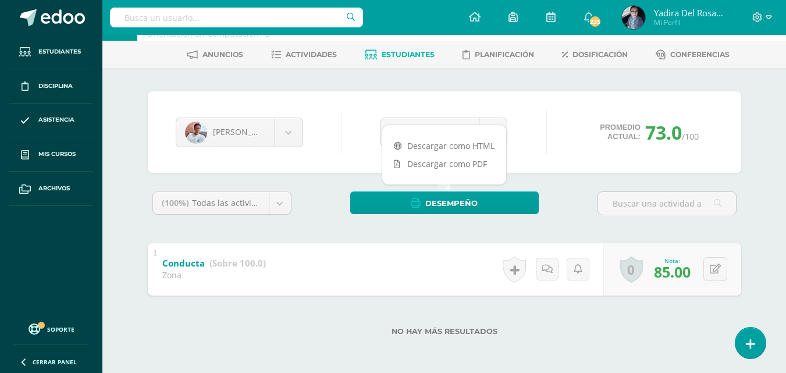
click at [746, 184] on div "Derek López Diego Albizuris Victor Ascon Eros Cajas Emilio Calderón Carlos Chac…" at bounding box center [444, 220] width 640 height 305
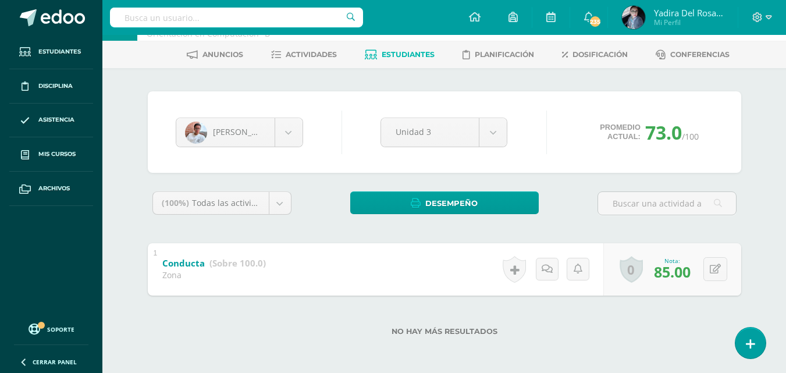
click at [397, 56] on span "Estudiantes" at bounding box center [408, 54] width 53 height 9
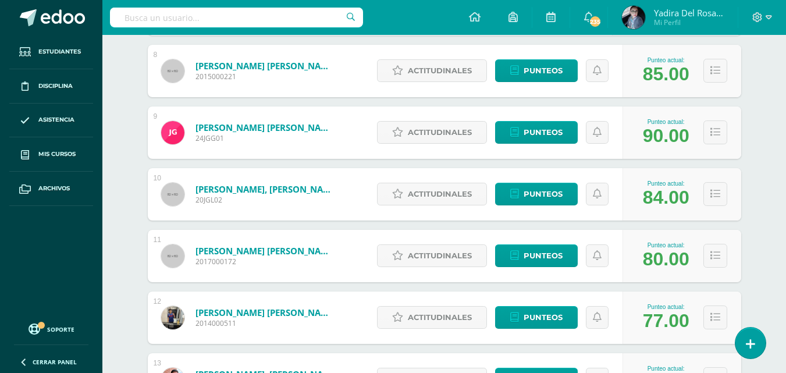
scroll to position [873, 0]
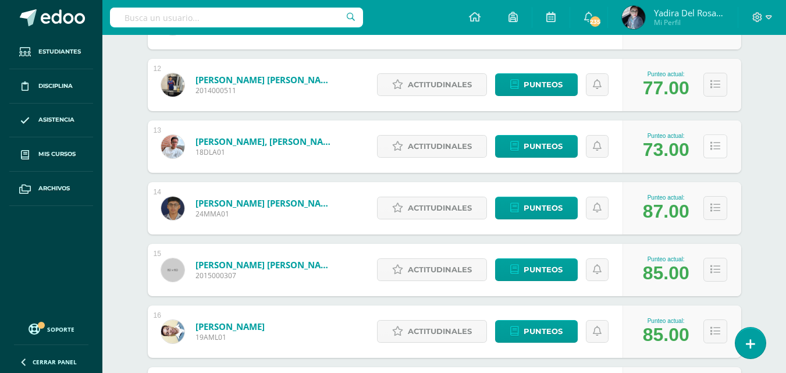
click at [717, 154] on button at bounding box center [715, 146] width 24 height 24
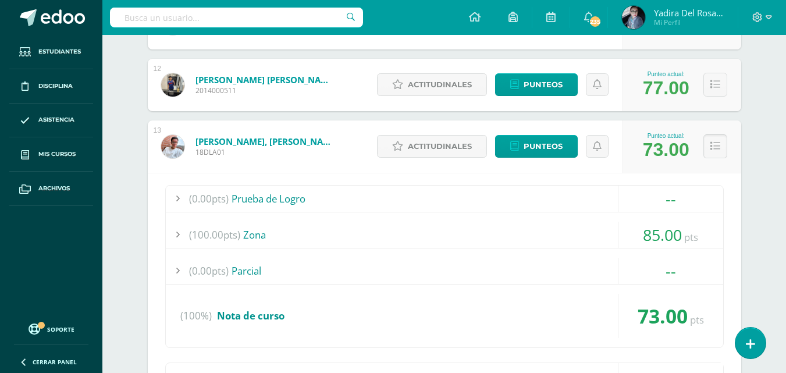
click at [709, 150] on button at bounding box center [715, 146] width 24 height 24
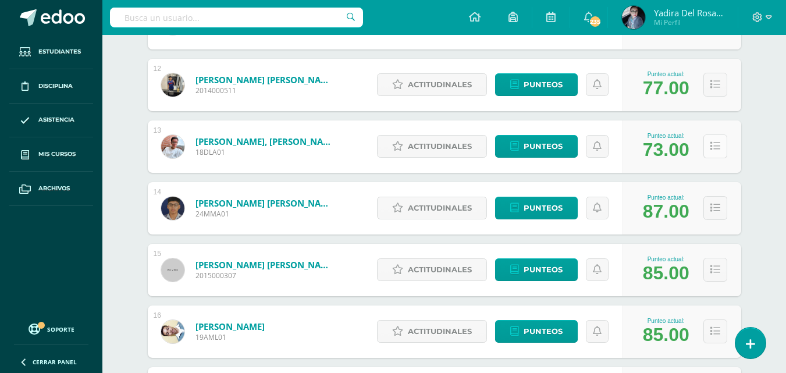
click at [709, 150] on button at bounding box center [715, 146] width 24 height 24
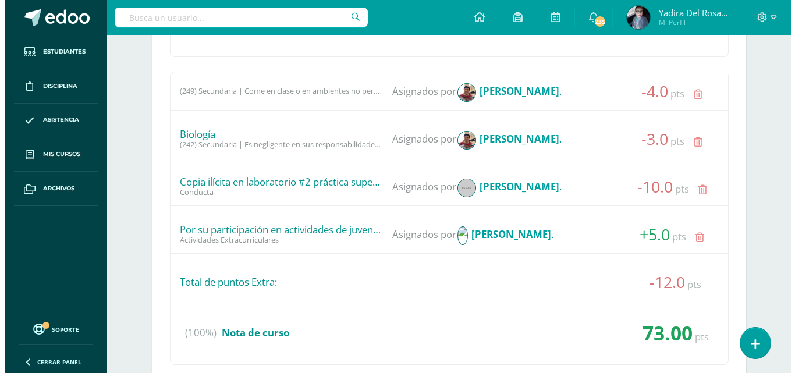
scroll to position [1280, 0]
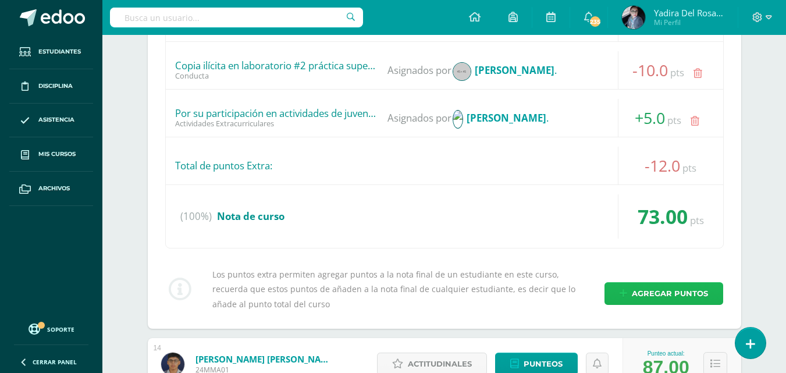
click at [675, 294] on span "Agregar puntos" at bounding box center [670, 294] width 76 height 22
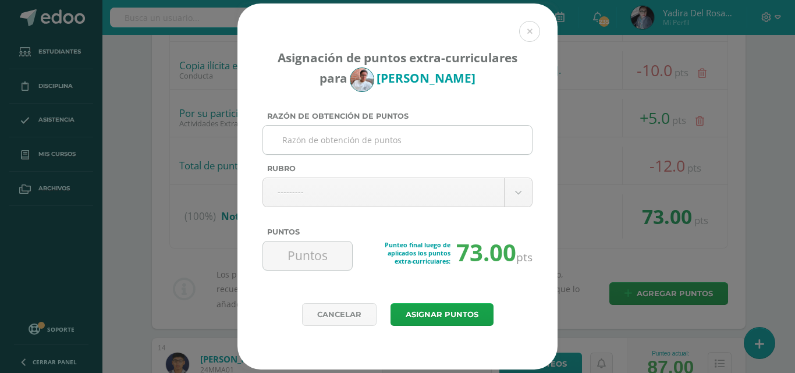
click at [422, 144] on input "Razón de obtención de puntos" at bounding box center [397, 140] width 259 height 29
type input "Colaboración Literatura"
click at [519, 195] on body "Asignación de puntos extra-curriculares para Derek López Razón de obtención de …" at bounding box center [397, 333] width 795 height 3227
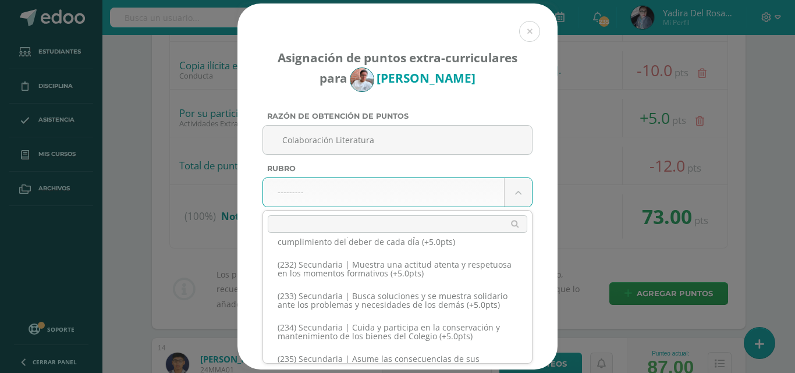
scroll to position [8419, 0]
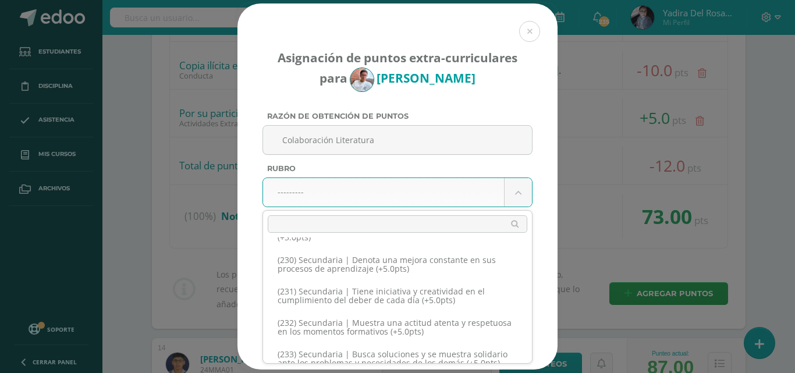
select select "259"
type input "3"
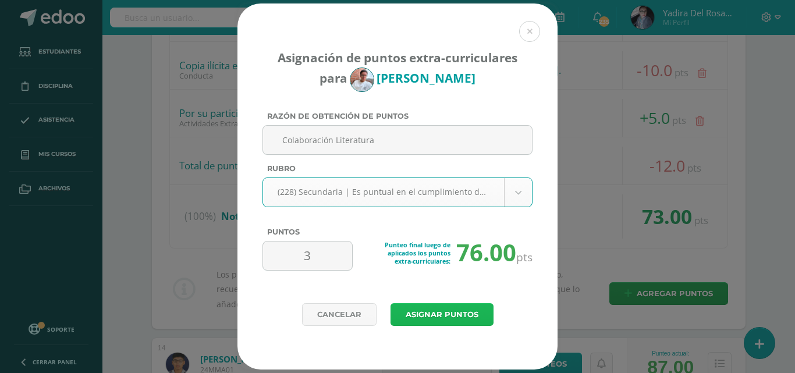
click at [450, 308] on button "Asignar puntos" at bounding box center [441, 314] width 103 height 23
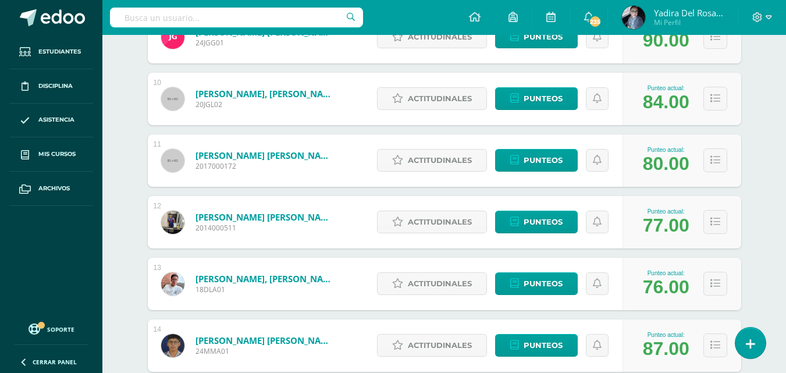
scroll to position [793, 0]
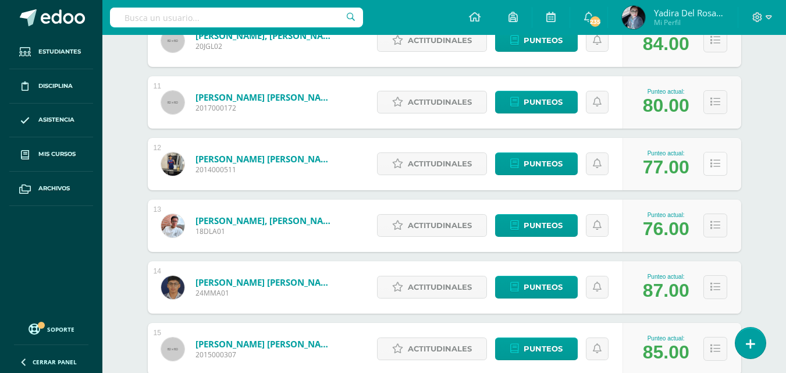
click at [716, 169] on icon at bounding box center [715, 164] width 10 height 10
click at [714, 163] on icon at bounding box center [715, 164] width 10 height 10
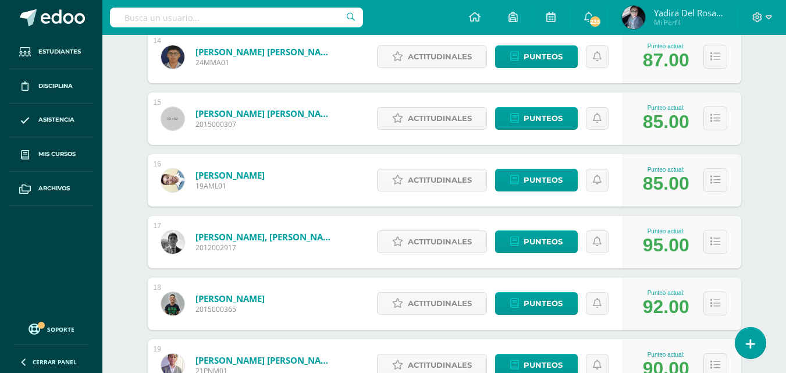
scroll to position [1550, 0]
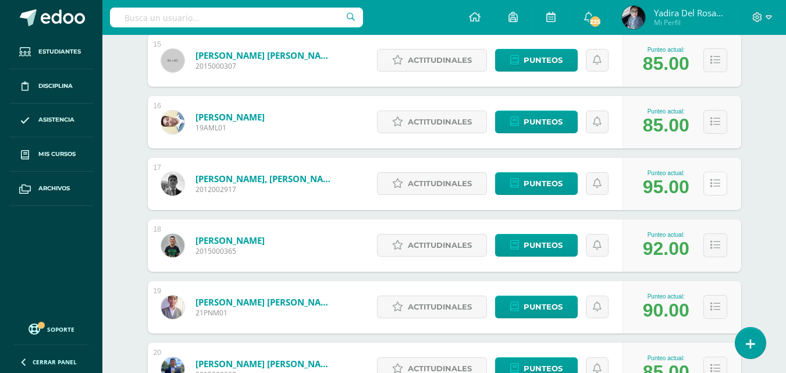
click at [719, 186] on icon at bounding box center [715, 184] width 10 height 10
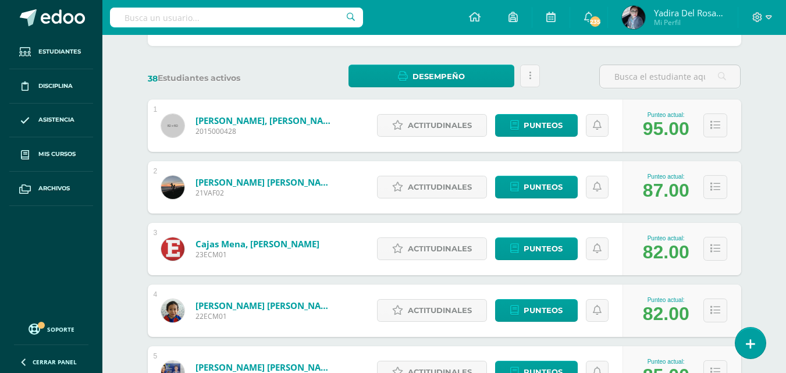
scroll to position [0, 0]
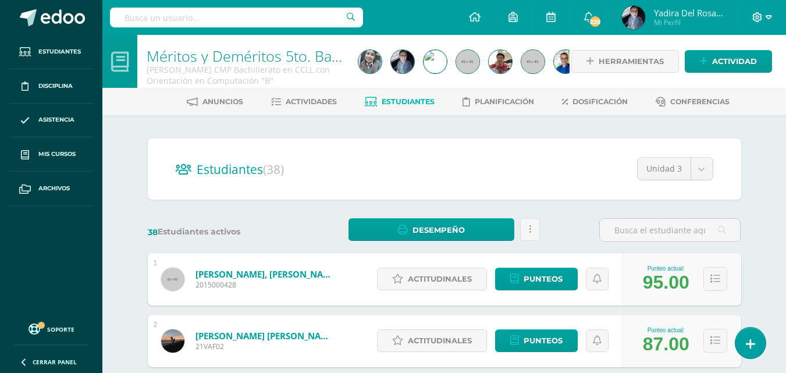
click at [768, 19] on icon at bounding box center [768, 17] width 6 height 4
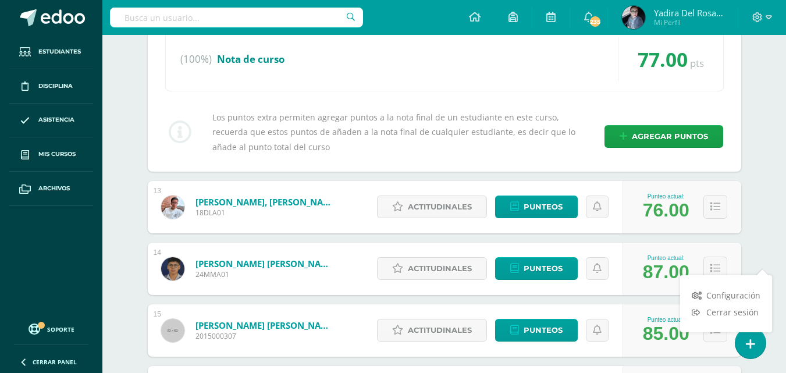
scroll to position [1571, 0]
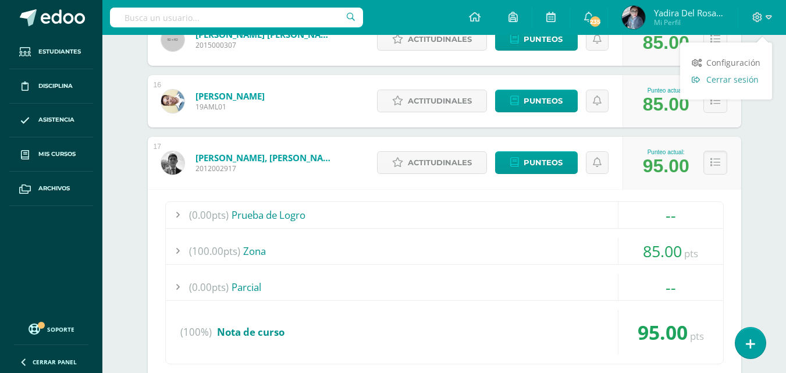
click at [736, 86] on link "Cerrar sesión" at bounding box center [726, 79] width 92 height 17
